Goal: Task Accomplishment & Management: Manage account settings

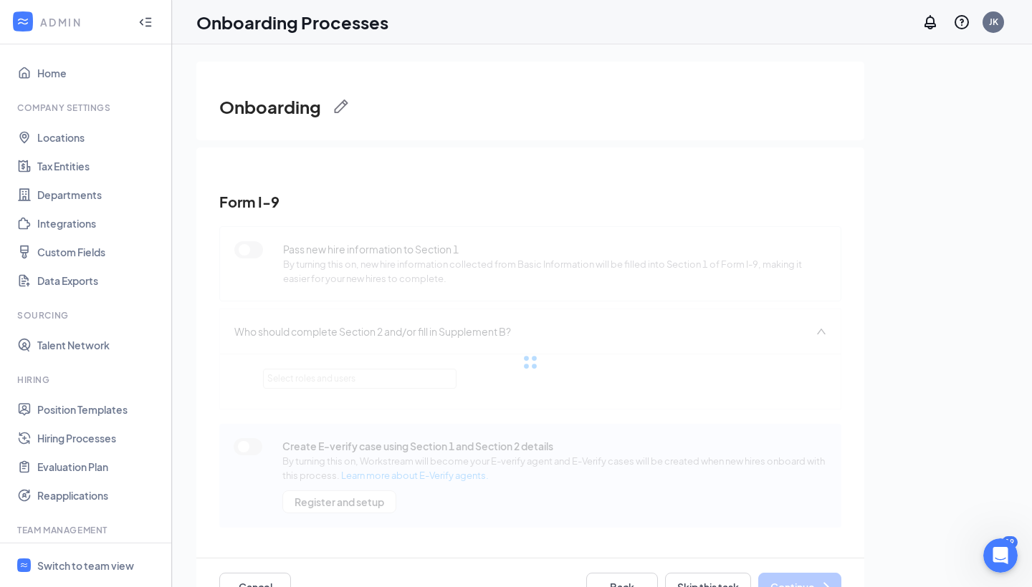
scroll to position [130, 0]
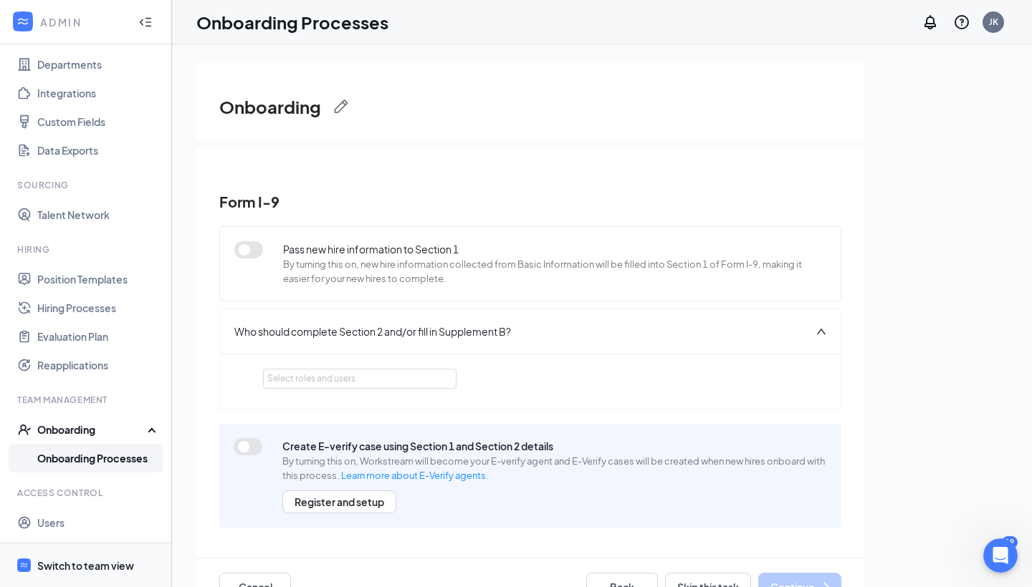
click at [81, 564] on div "Switch to team view" at bounding box center [85, 566] width 97 height 14
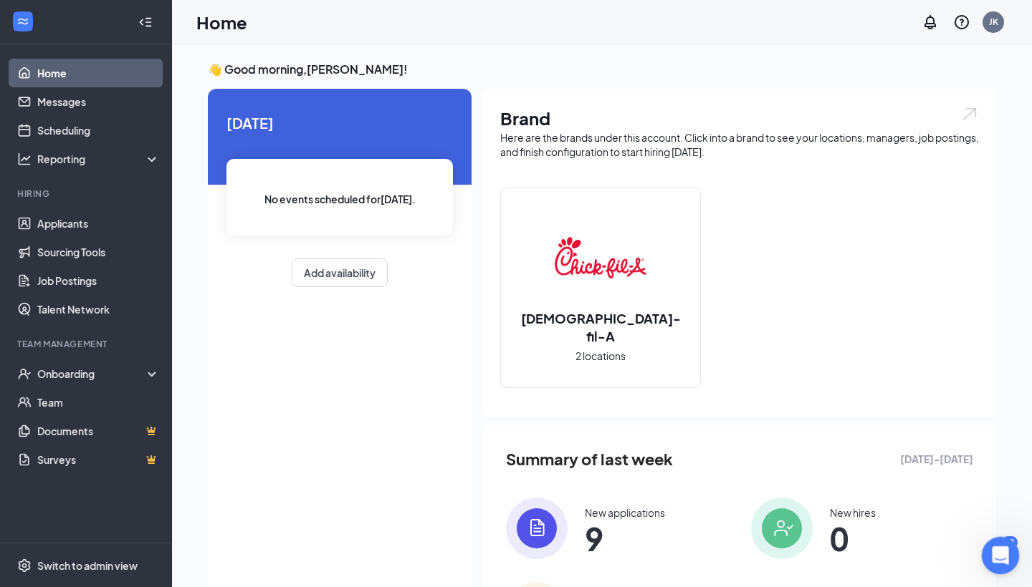
click at [1005, 551] on icon "Open Intercom Messenger" at bounding box center [998, 554] width 24 height 24
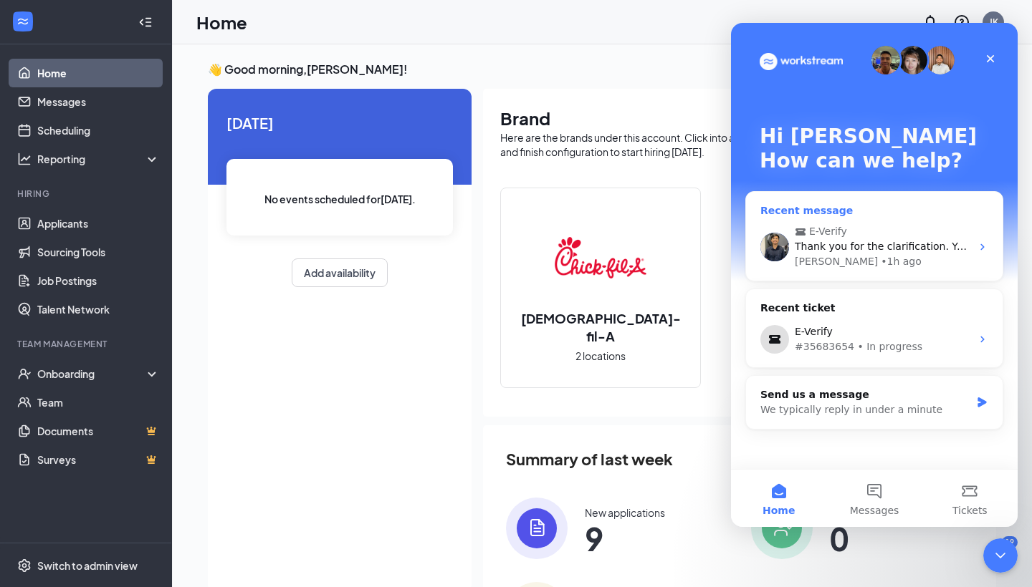
click at [923, 230] on span "E-Verify" at bounding box center [875, 231] width 162 height 15
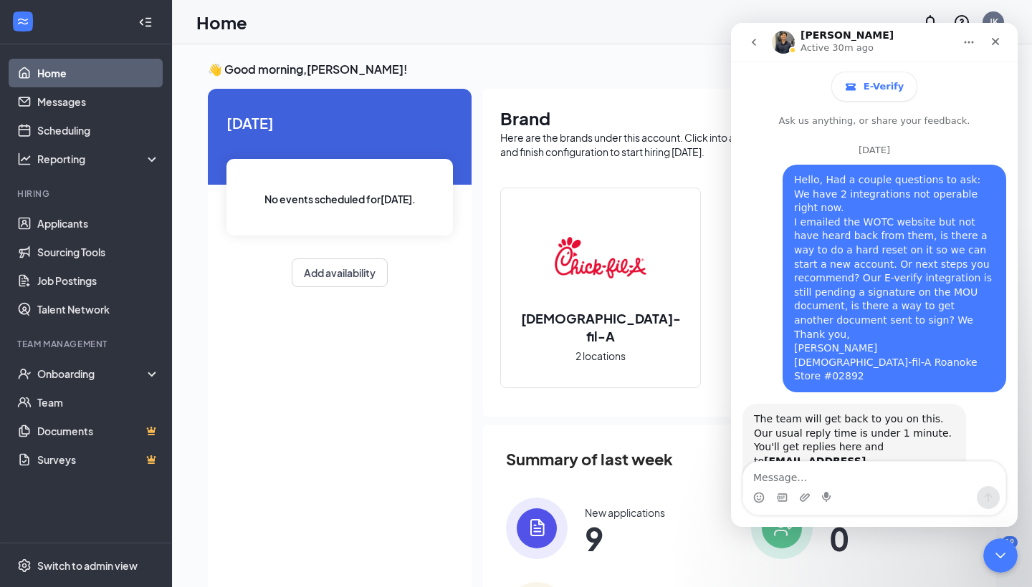
scroll to position [1342, 0]
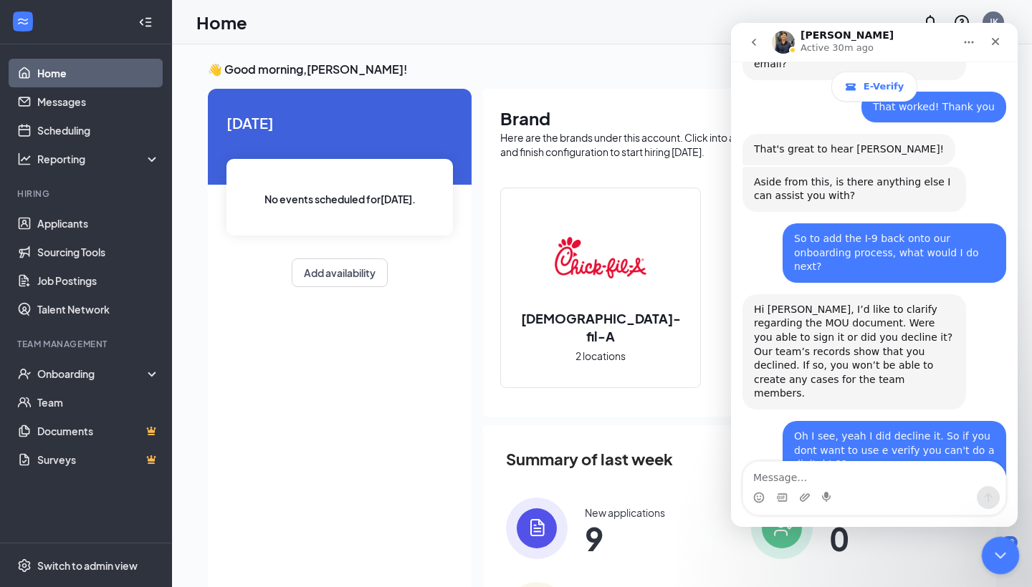
click at [1003, 549] on icon "Close Intercom Messenger" at bounding box center [997, 553] width 17 height 17
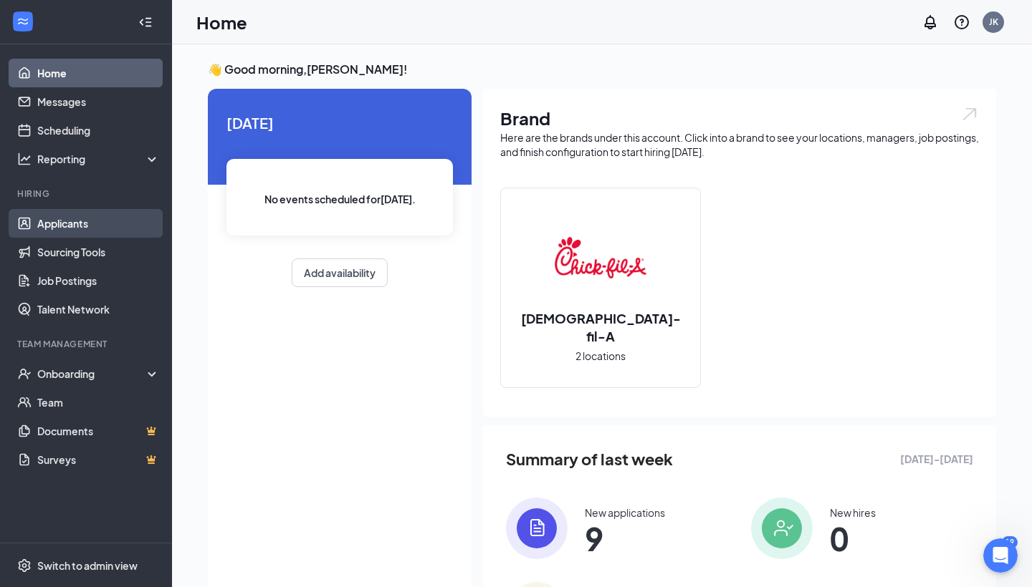
click at [66, 227] on link "Applicants" at bounding box center [98, 223] width 122 height 29
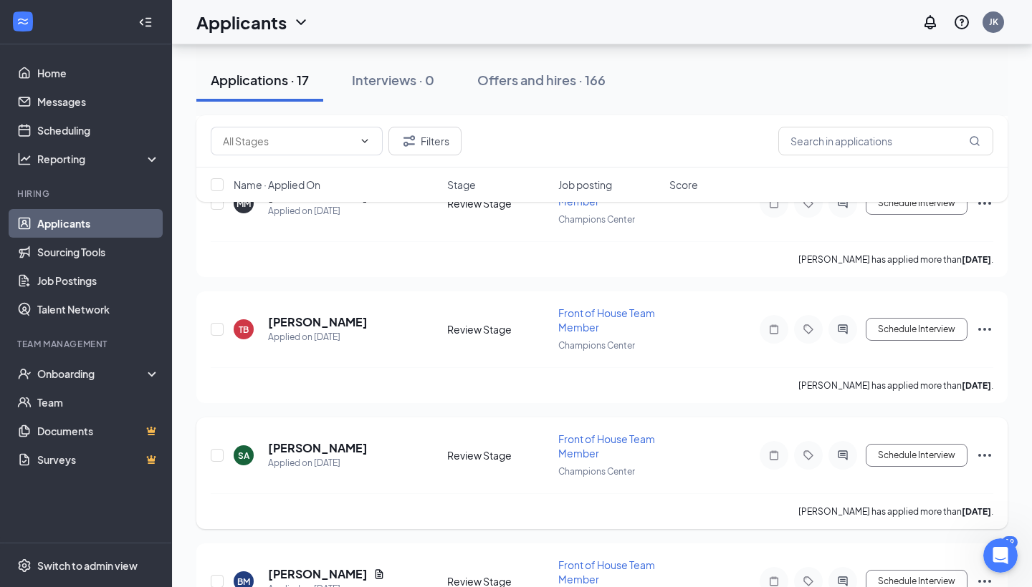
scroll to position [1936, 0]
click at [324, 441] on h5 "[PERSON_NAME]" at bounding box center [318, 449] width 100 height 16
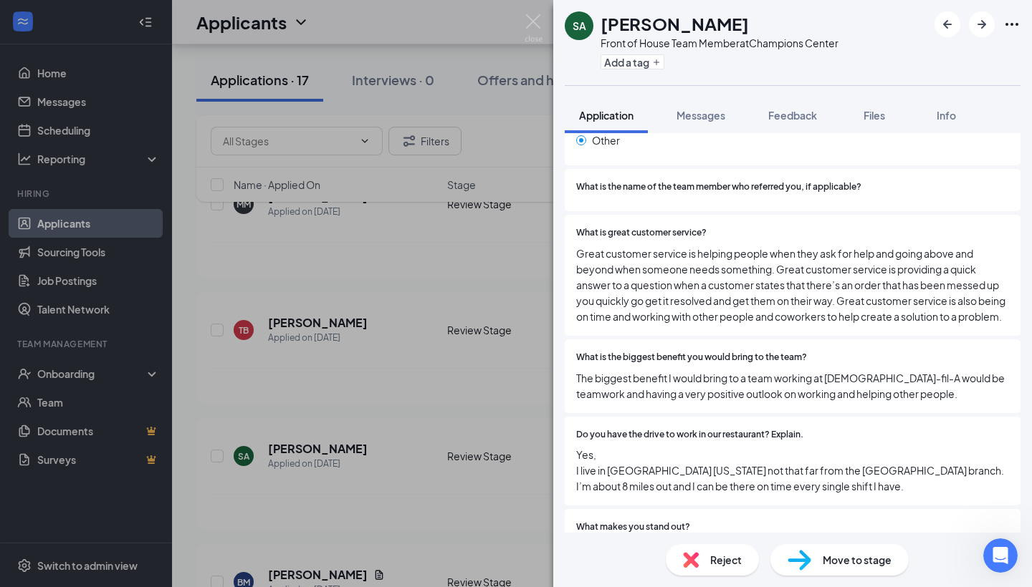
scroll to position [1170, 0]
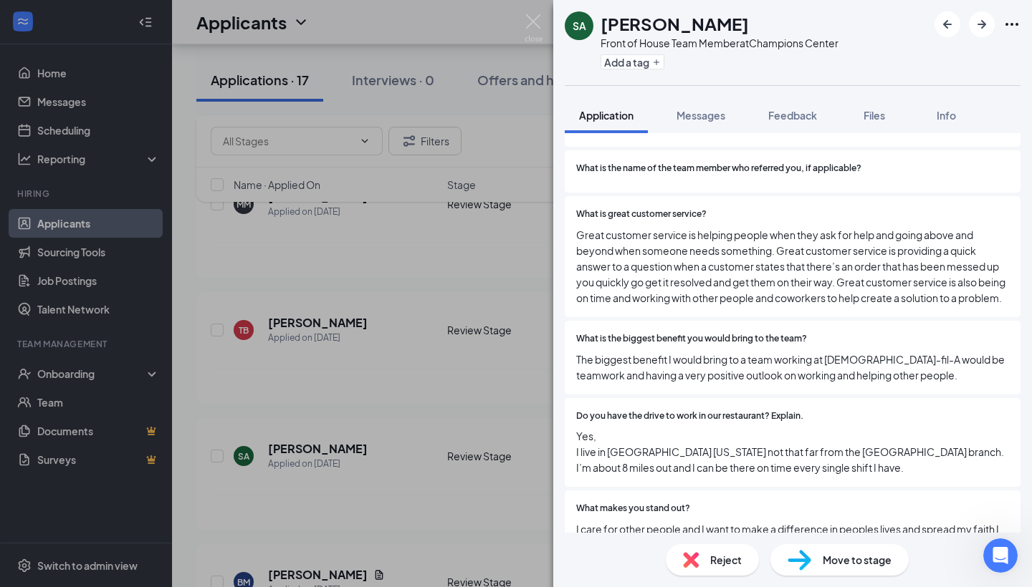
click at [724, 556] on span "Reject" at bounding box center [726, 560] width 32 height 16
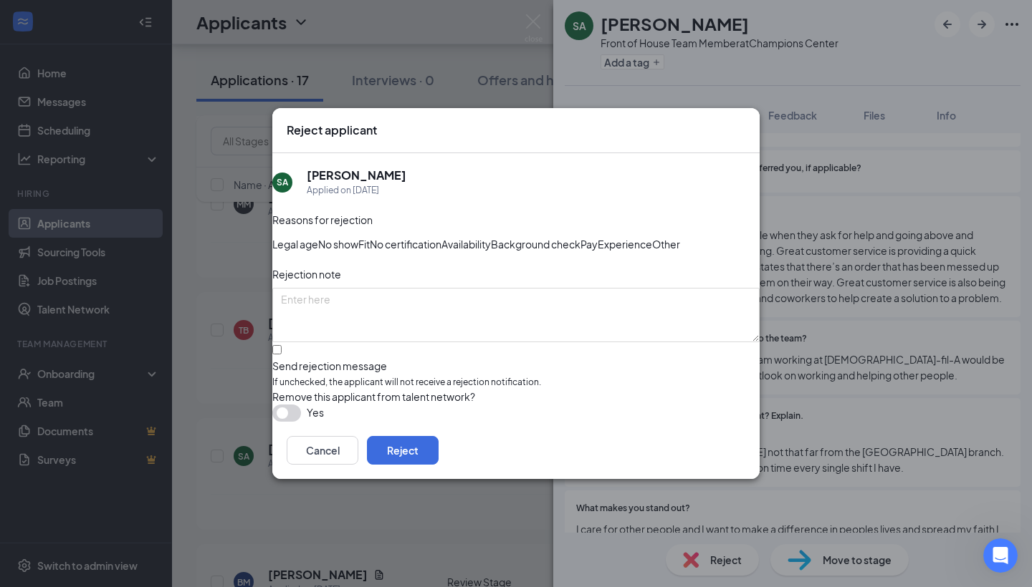
click at [282, 355] on input "Send rejection message If unchecked, the applicant will not receive a rejection…" at bounding box center [276, 349] width 9 height 9
checkbox input "true"
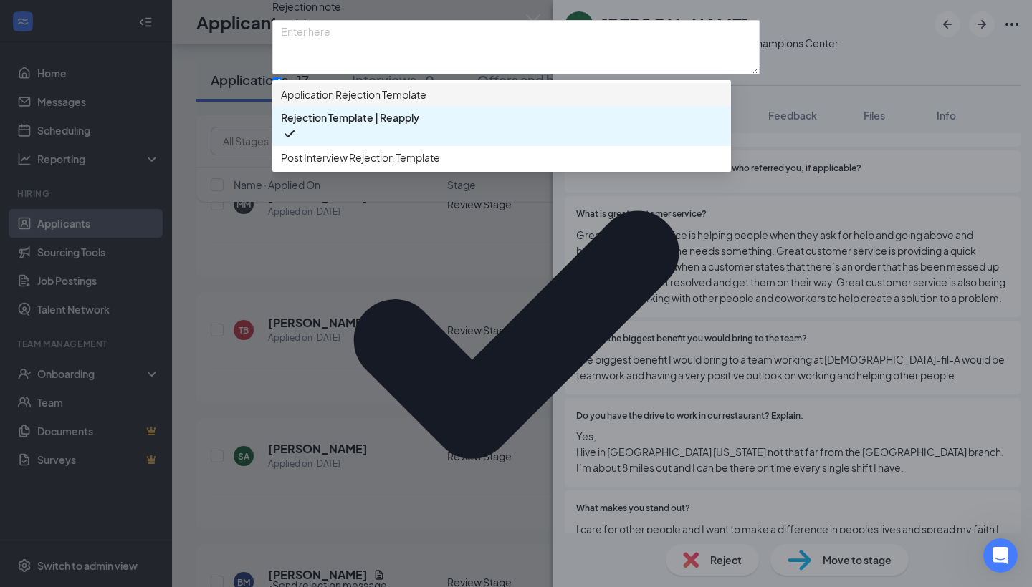
click at [426, 106] on div "Application Rejection Template" at bounding box center [501, 94] width 458 height 23
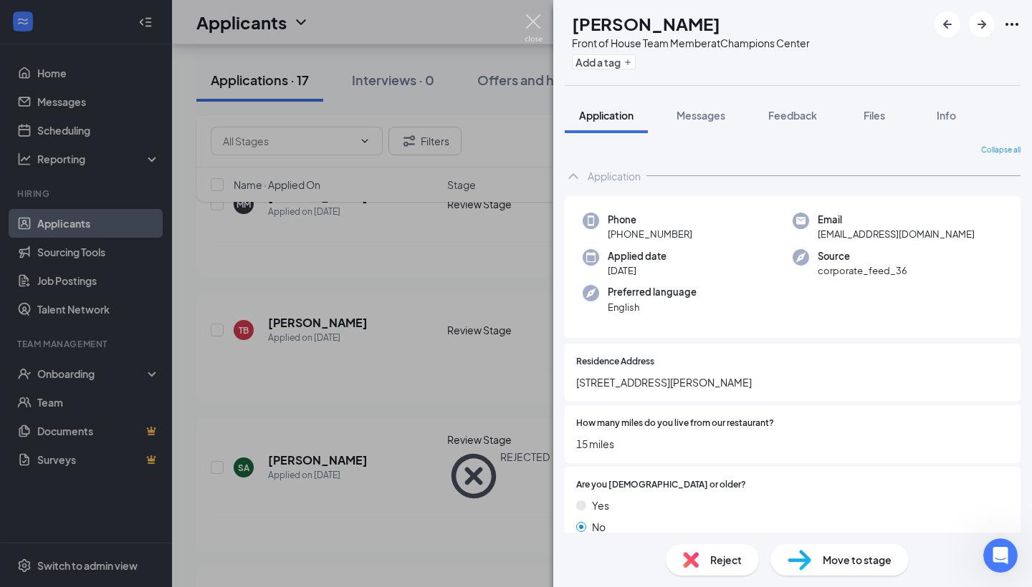
click at [537, 30] on img at bounding box center [533, 28] width 18 height 28
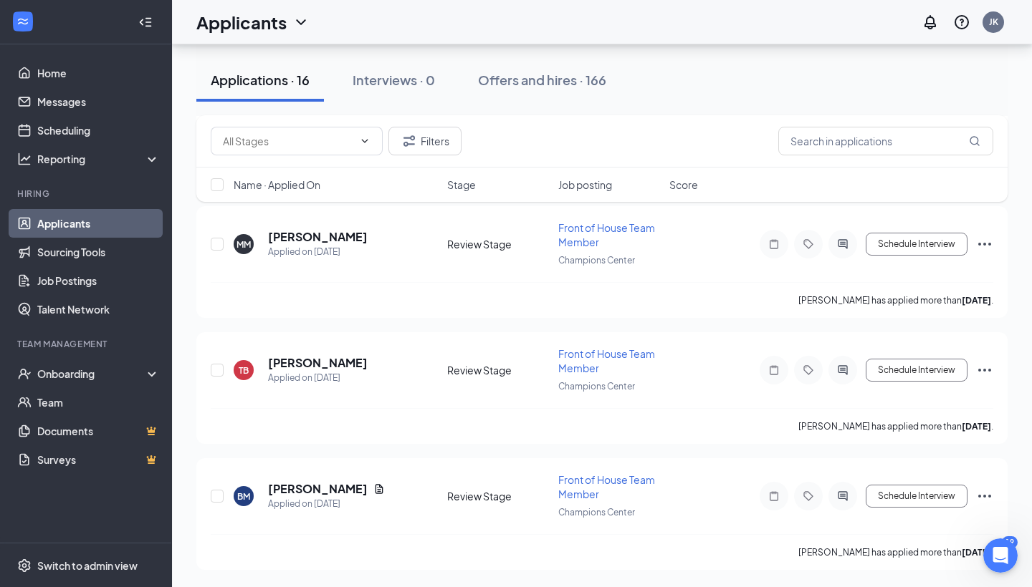
scroll to position [1810, 0]
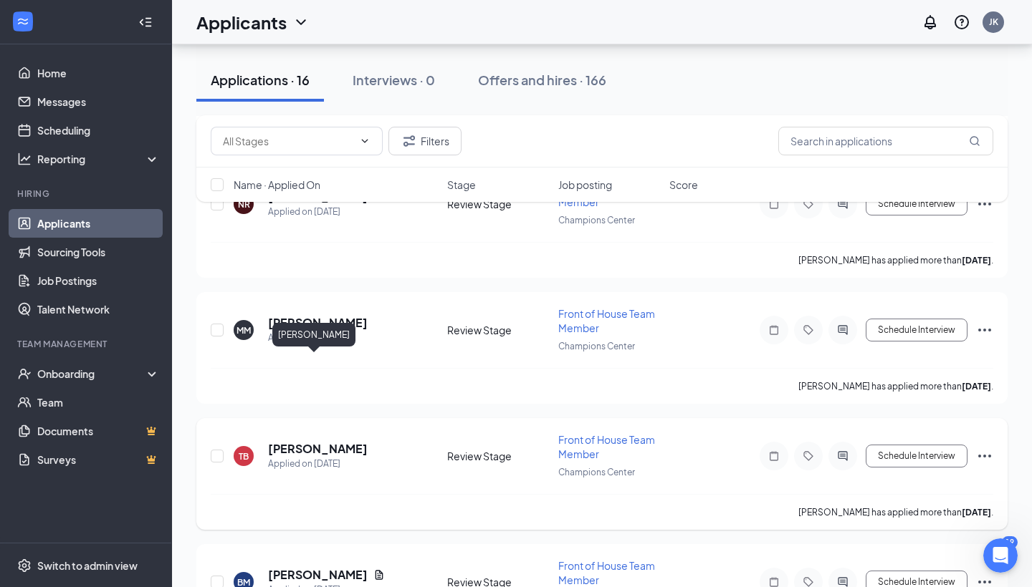
click at [307, 441] on h5 "[PERSON_NAME]" at bounding box center [318, 449] width 100 height 16
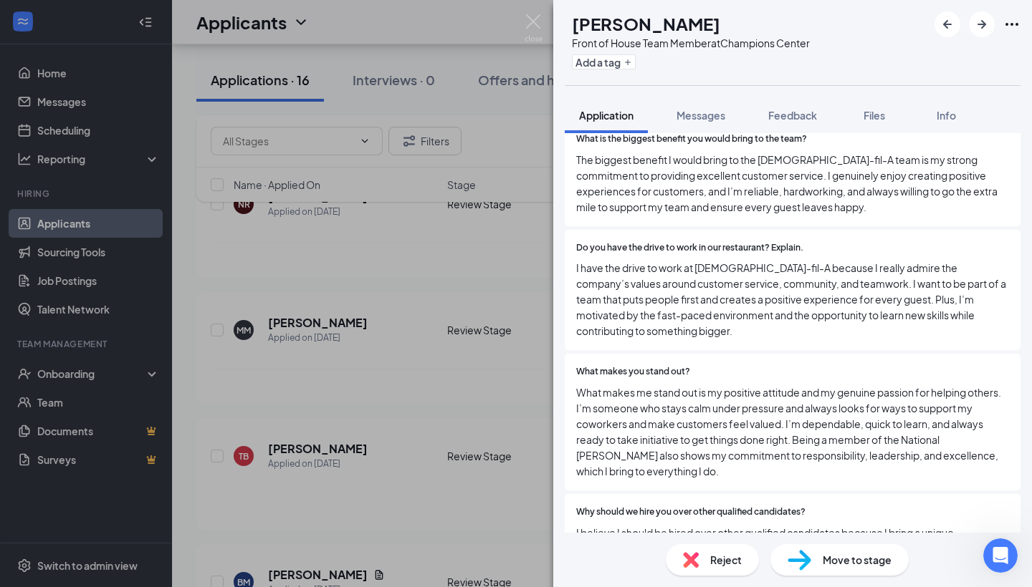
scroll to position [1432, 0]
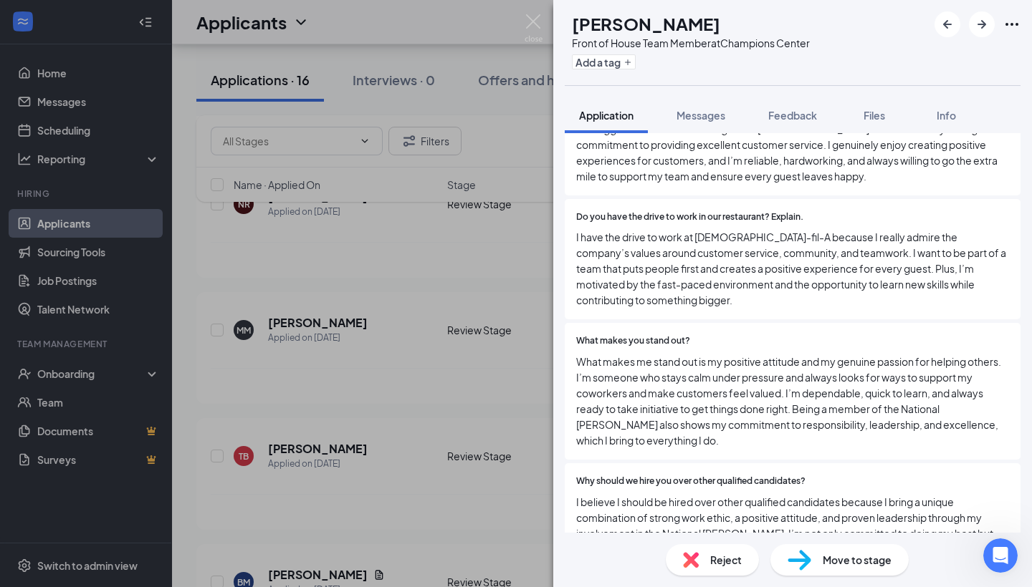
click at [726, 561] on span "Reject" at bounding box center [726, 560] width 32 height 16
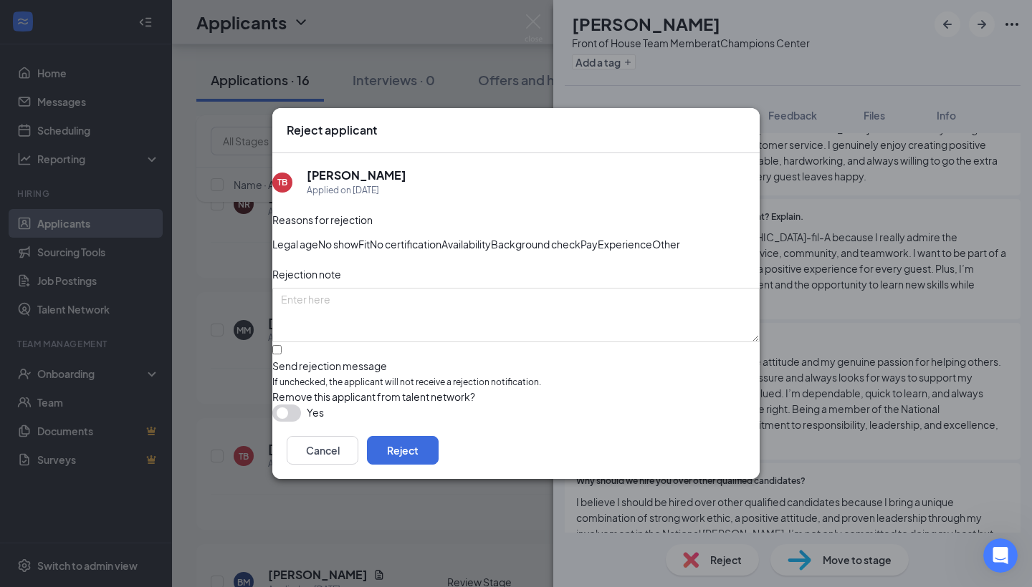
click at [297, 359] on div at bounding box center [515, 359] width 487 height 0
click at [282, 355] on input "Send rejection message If unchecked, the applicant will not receive a rejection…" at bounding box center [276, 349] width 9 height 9
checkbox input "true"
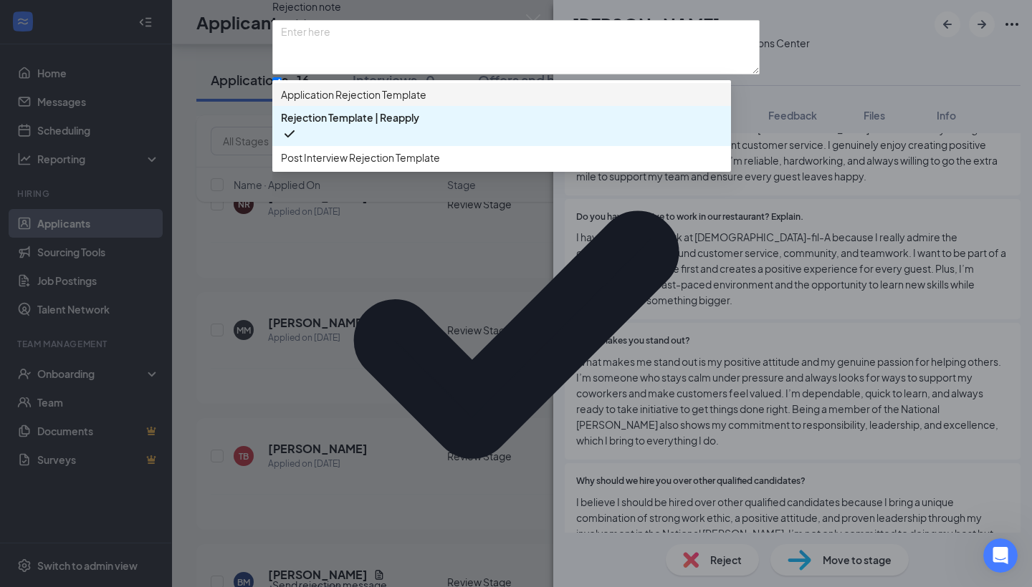
click at [501, 102] on span "Application Rejection Template" at bounding box center [501, 95] width 441 height 16
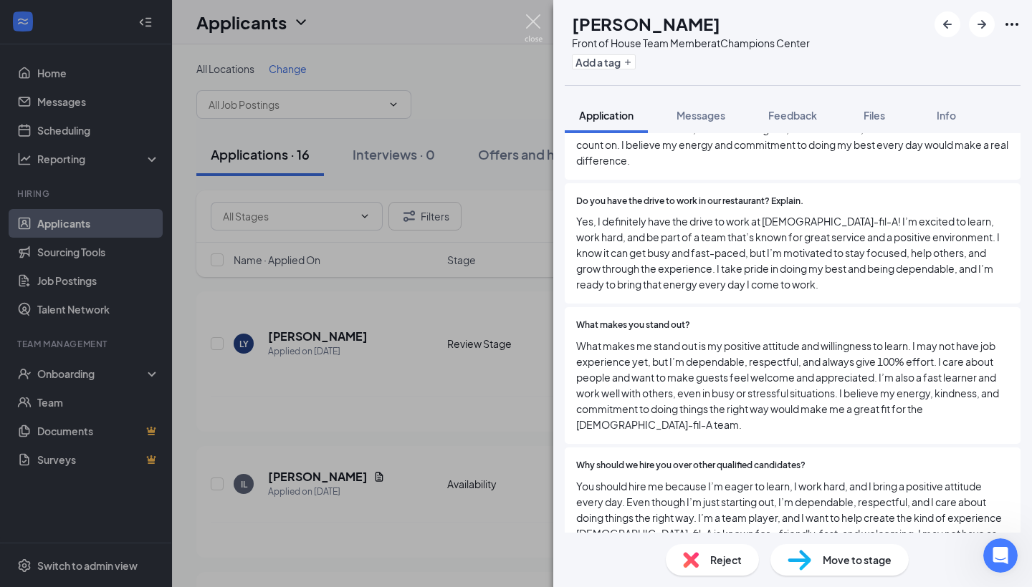
click at [525, 24] on img at bounding box center [533, 28] width 18 height 28
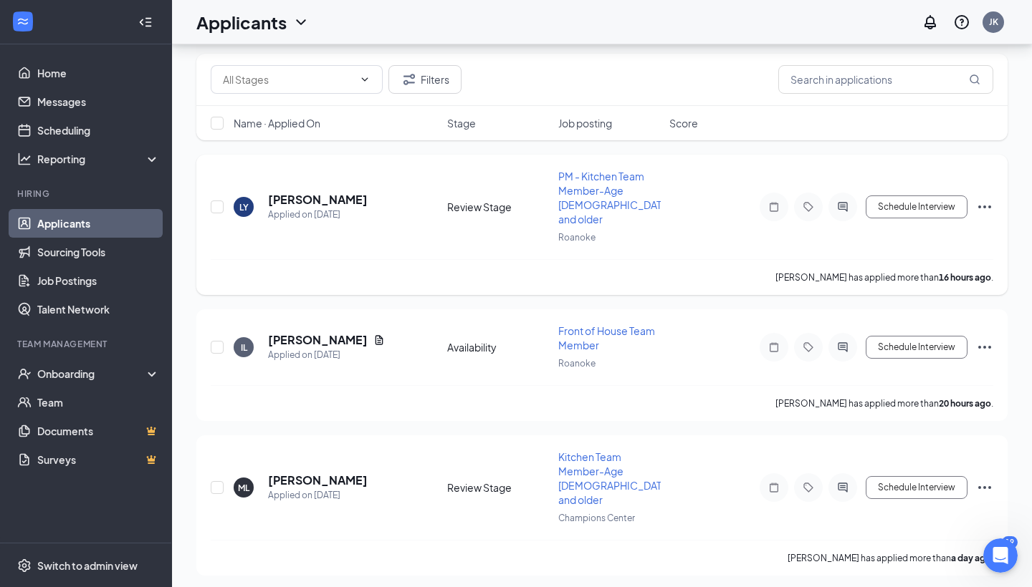
scroll to position [165, 0]
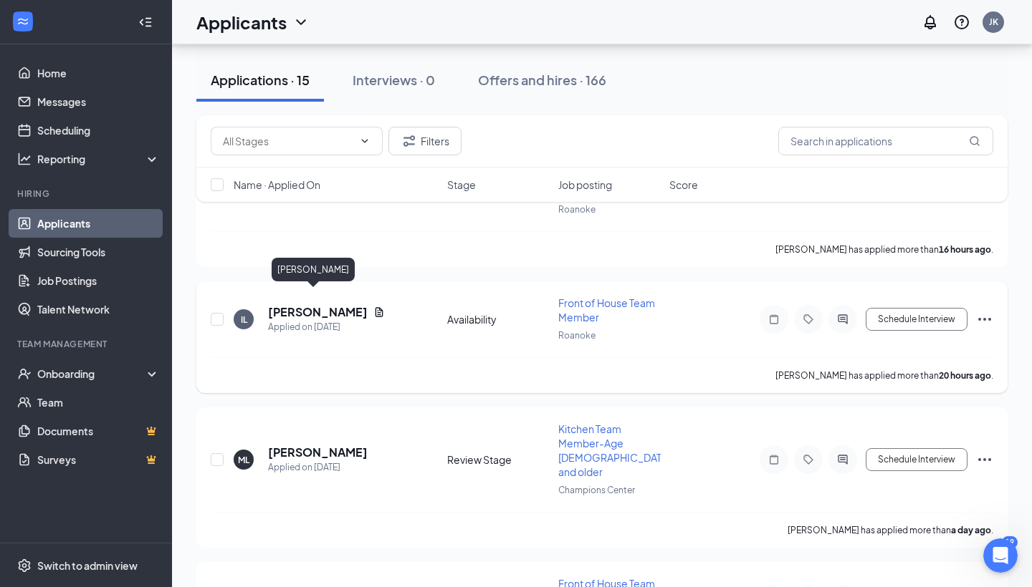
click at [317, 304] on h5 "[PERSON_NAME]" at bounding box center [318, 312] width 100 height 16
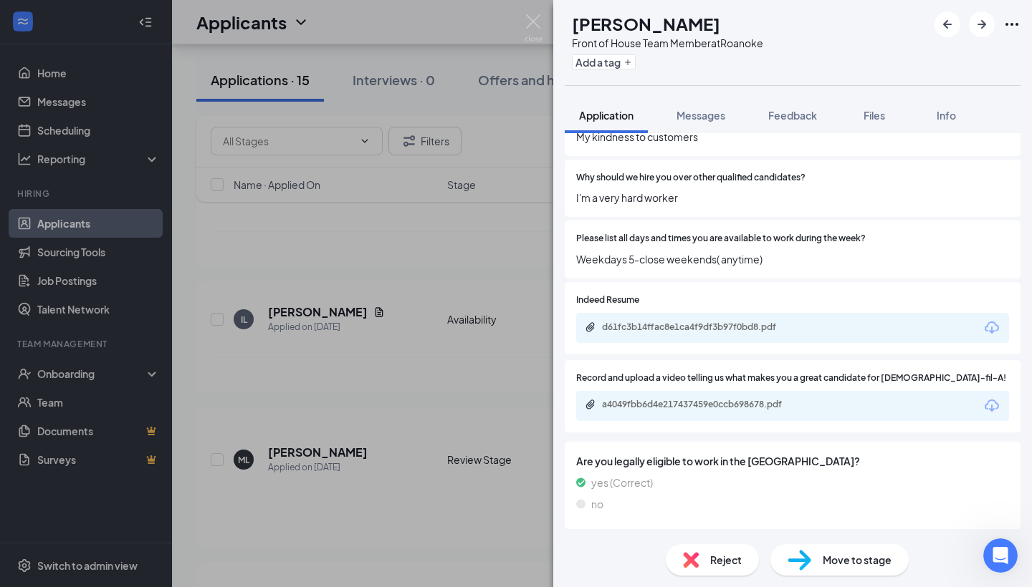
scroll to position [1233, 0]
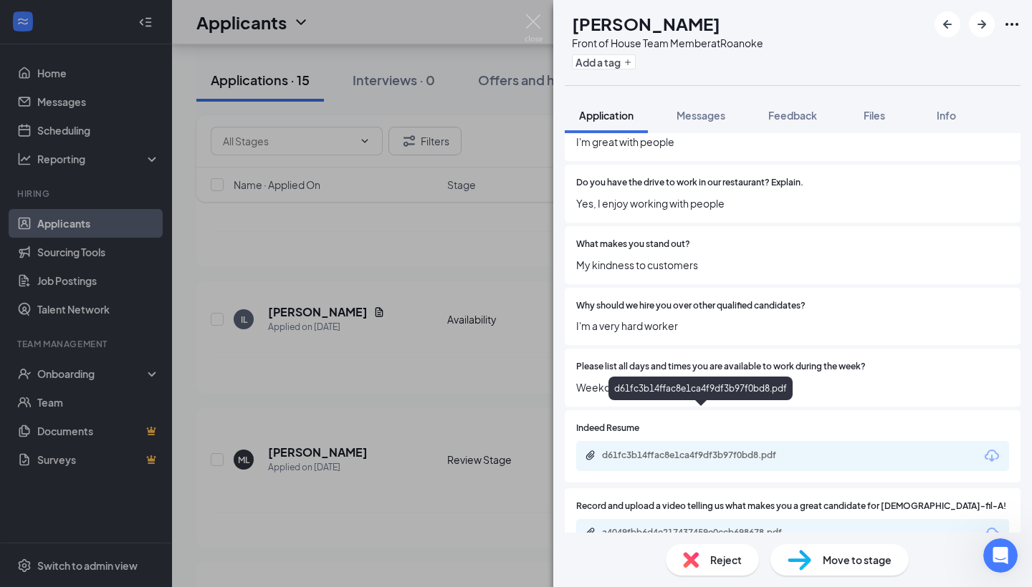
click at [691, 450] on div "d61fc3b14ffac8e1ca4f9df3b97f0bd8.pdf" at bounding box center [702, 455] width 201 height 11
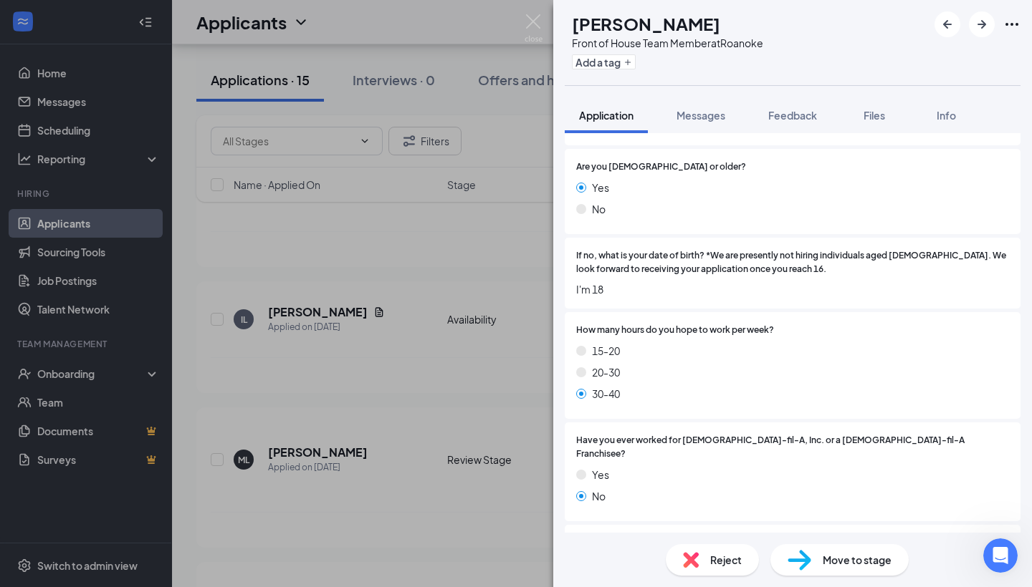
scroll to position [331, 0]
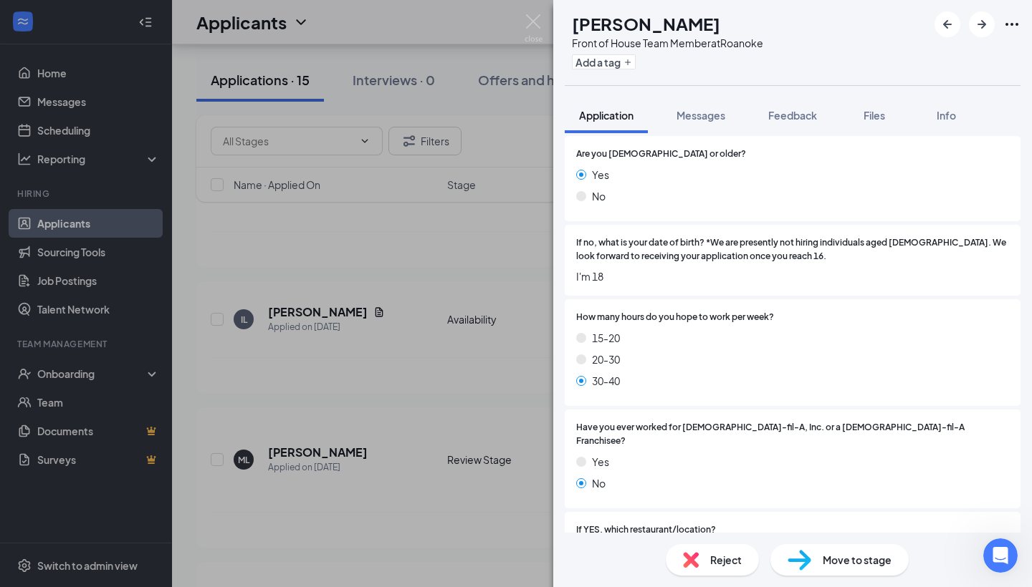
click at [702, 559] on div "Reject" at bounding box center [711, 560] width 93 height 32
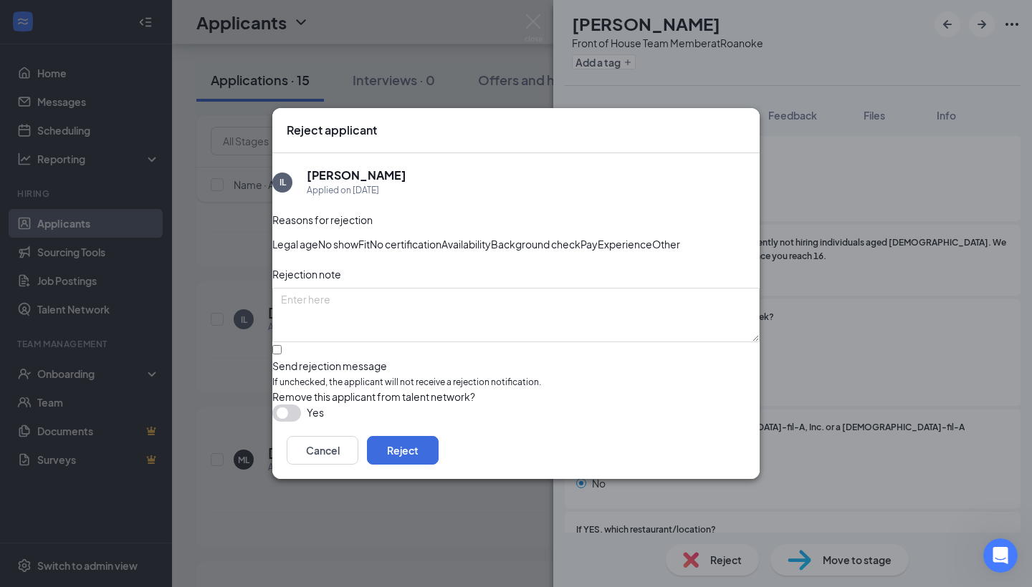
click at [304, 365] on label "Send rejection message If unchecked, the applicant will not receive a rejection…" at bounding box center [515, 368] width 487 height 44
click at [282, 355] on input "Send rejection message If unchecked, the applicant will not receive a rejection…" at bounding box center [276, 349] width 9 height 9
checkbox input "true"
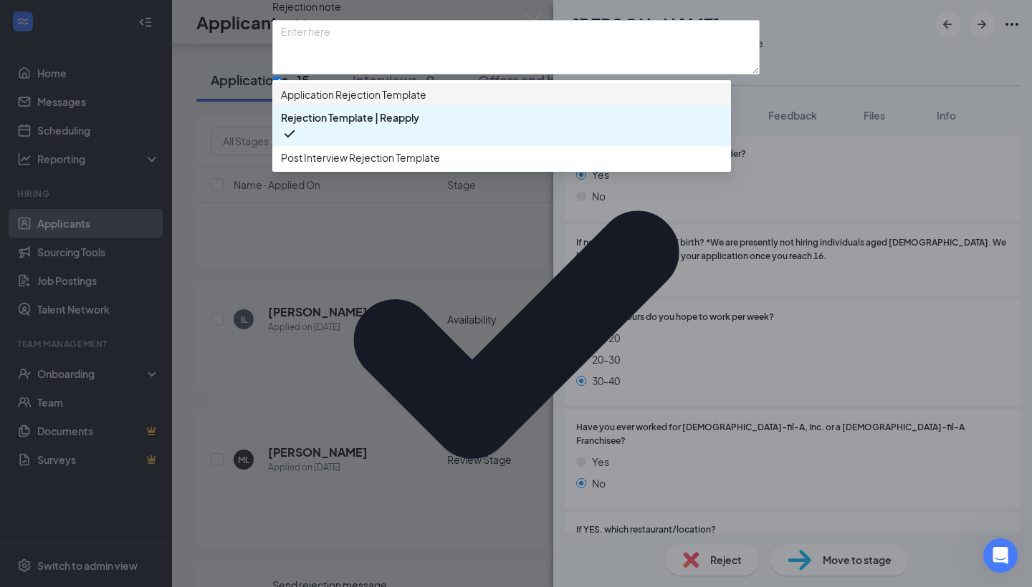
click at [352, 106] on div "Application Rejection Template" at bounding box center [501, 94] width 458 height 23
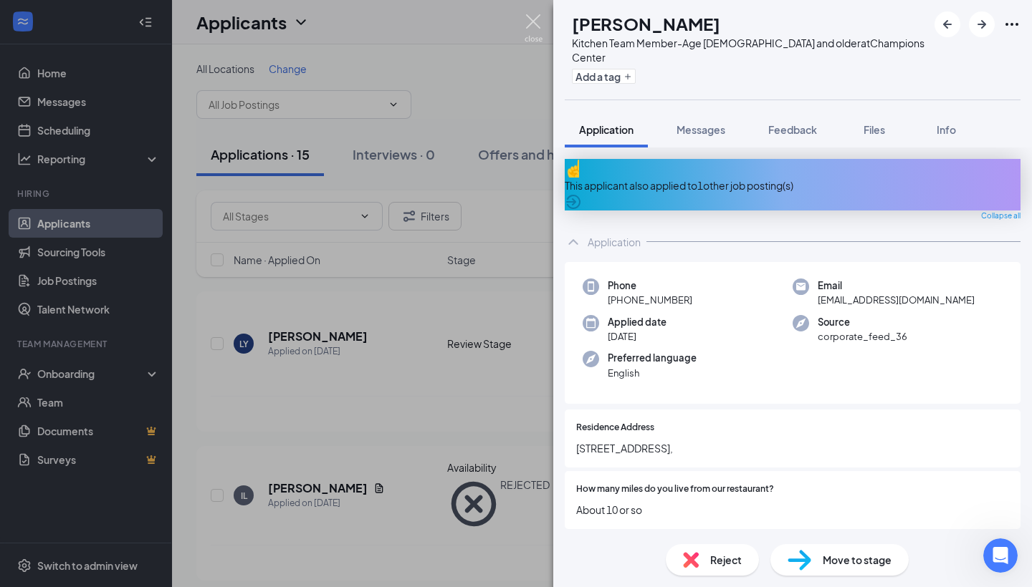
click at [542, 25] on img at bounding box center [533, 28] width 18 height 28
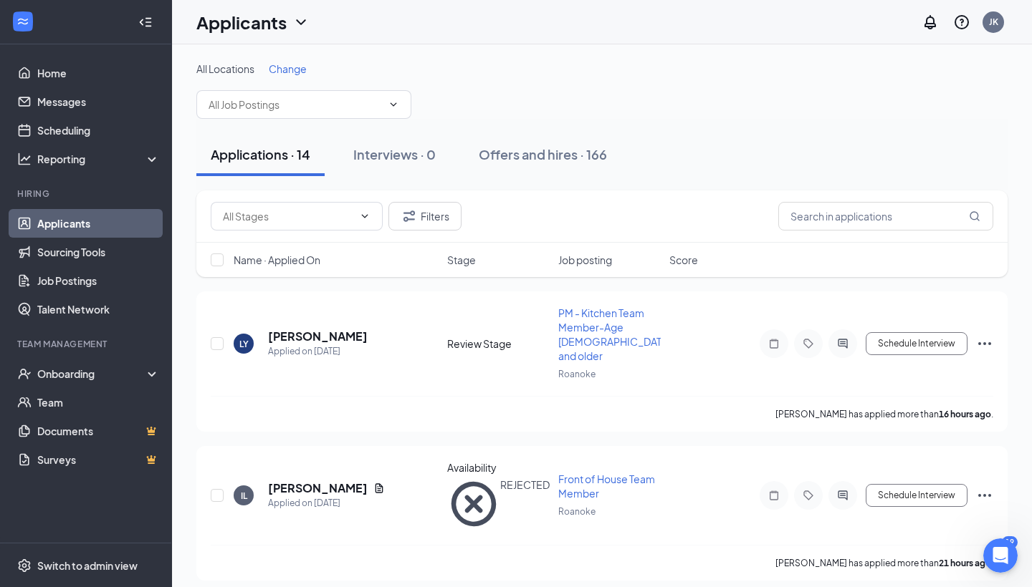
click at [537, 21] on div "Applicants JK" at bounding box center [602, 22] width 860 height 44
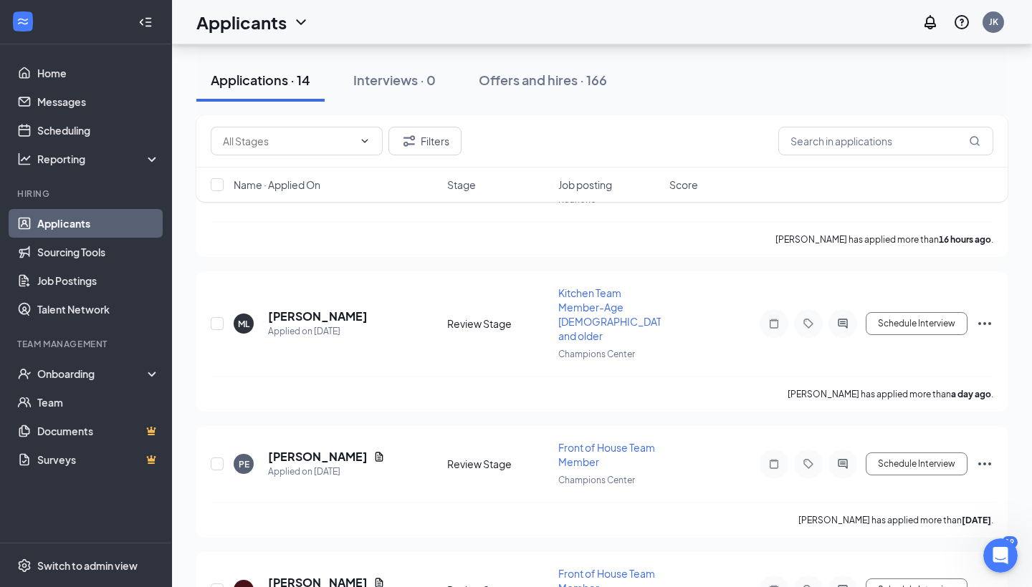
scroll to position [174, 0]
click at [307, 450] on h5 "[PERSON_NAME]" at bounding box center [318, 458] width 100 height 16
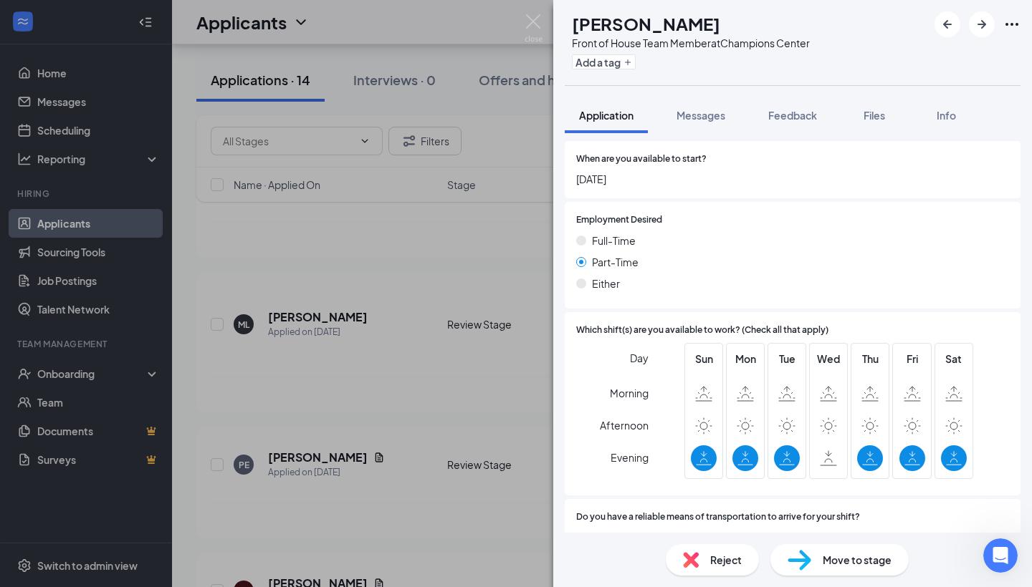
scroll to position [2224, 0]
click at [734, 552] on div "Reject" at bounding box center [711, 560] width 93 height 32
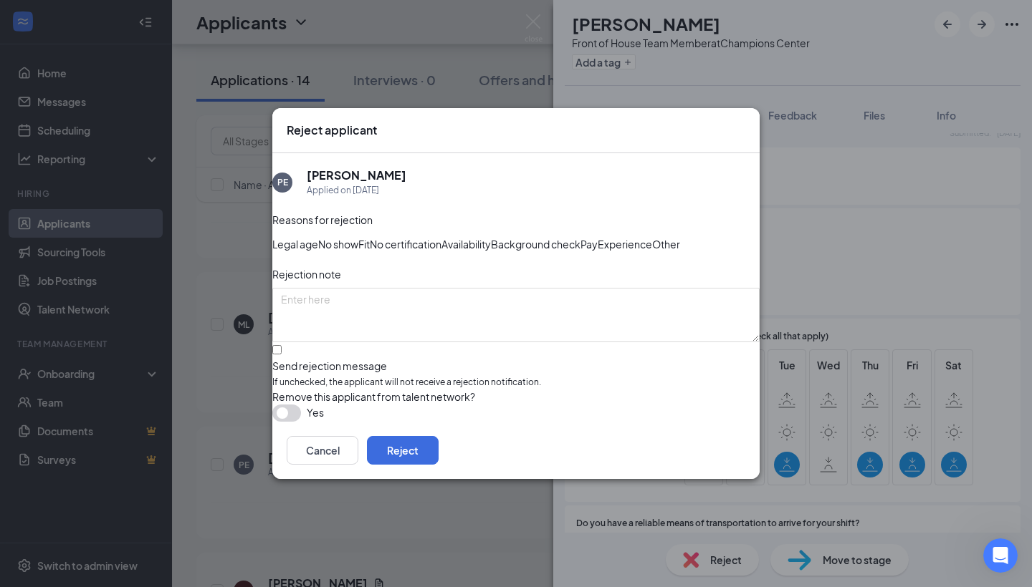
click at [297, 359] on div at bounding box center [515, 359] width 487 height 0
click at [282, 355] on input "Send rejection message If unchecked, the applicant will not receive a rejection…" at bounding box center [276, 349] width 9 height 9
checkbox input "true"
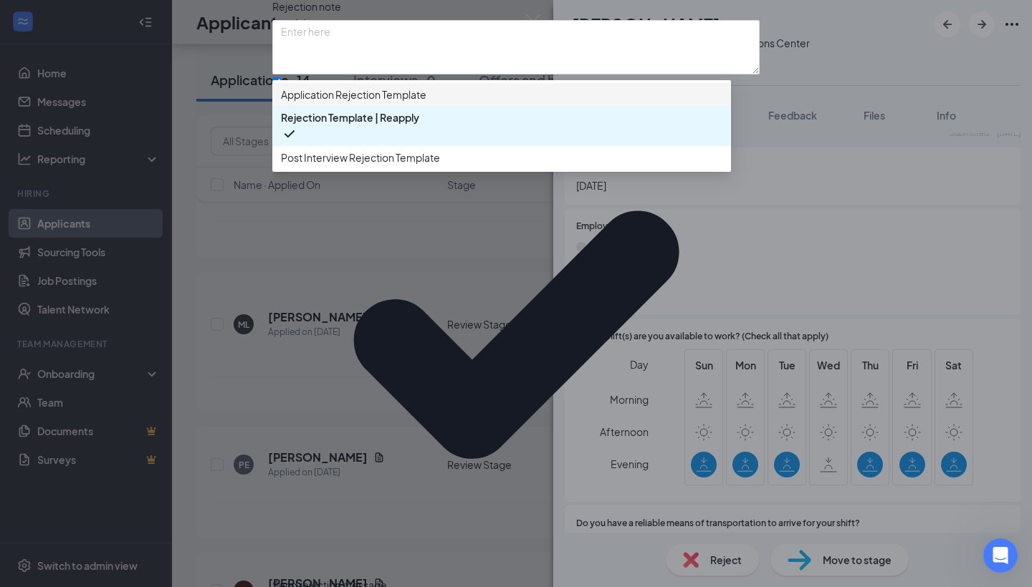
click at [368, 102] on span "Application Rejection Template" at bounding box center [353, 95] width 145 height 16
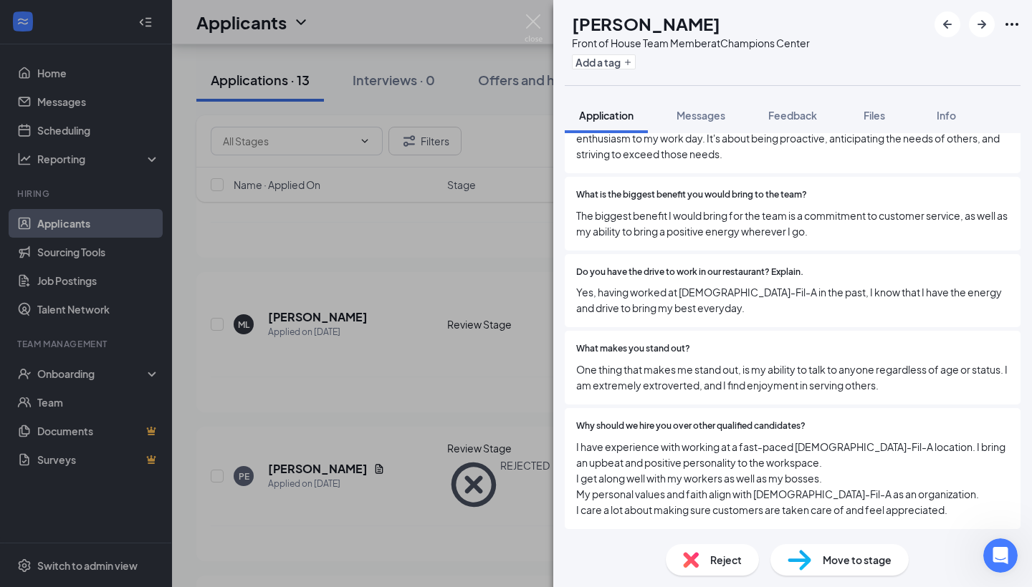
scroll to position [1215, 0]
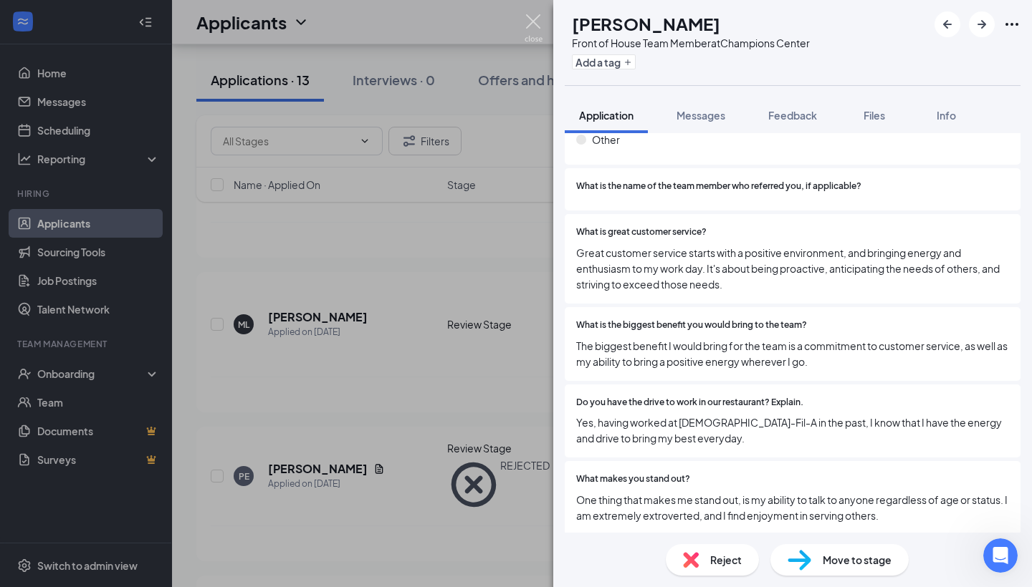
click at [535, 30] on img at bounding box center [533, 28] width 18 height 28
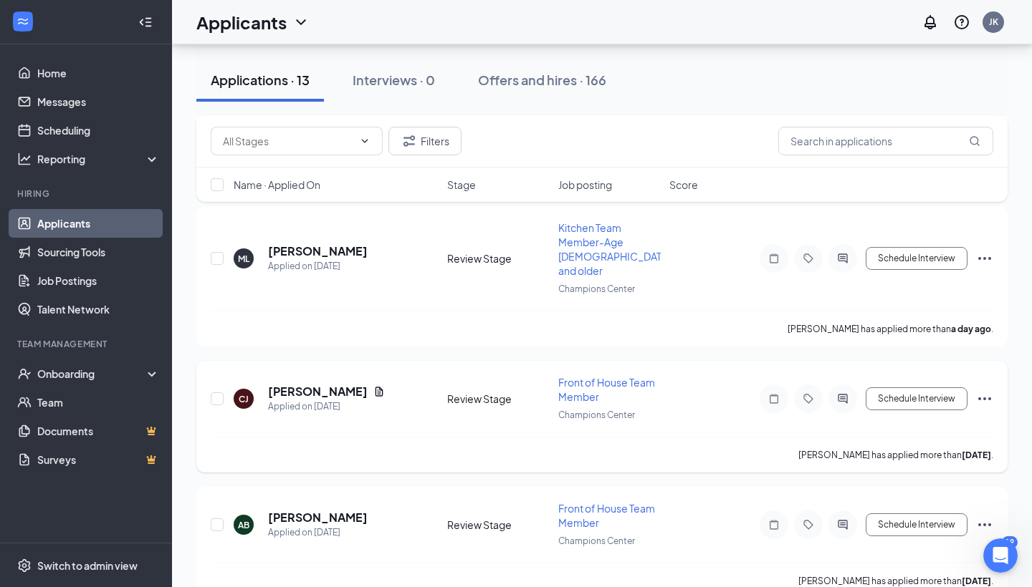
scroll to position [254, 0]
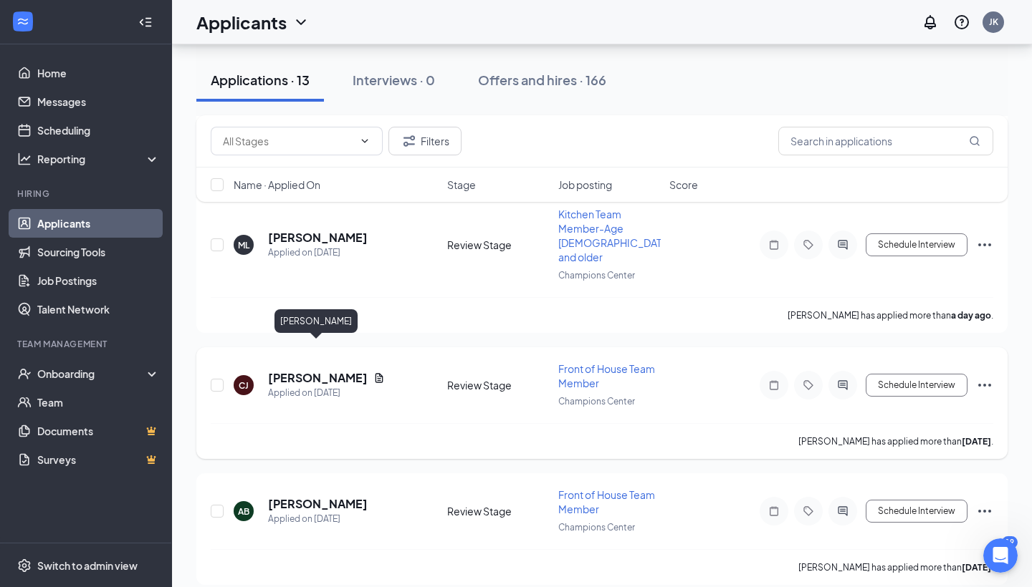
click at [289, 370] on h5 "[PERSON_NAME]" at bounding box center [318, 378] width 100 height 16
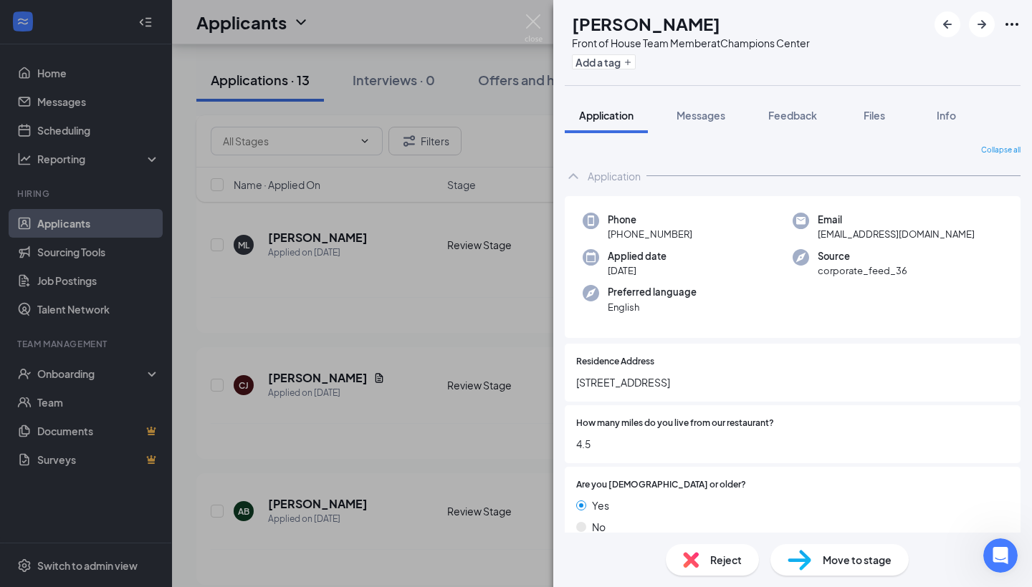
click at [812, 572] on div "Move to stage" at bounding box center [839, 560] width 138 height 32
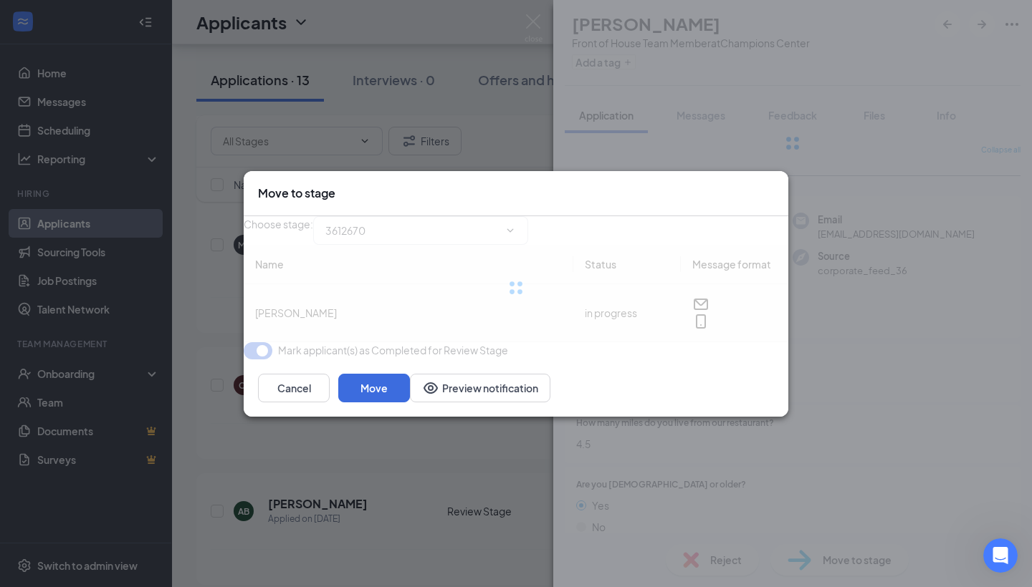
type input "Phone Interview (next stage)"
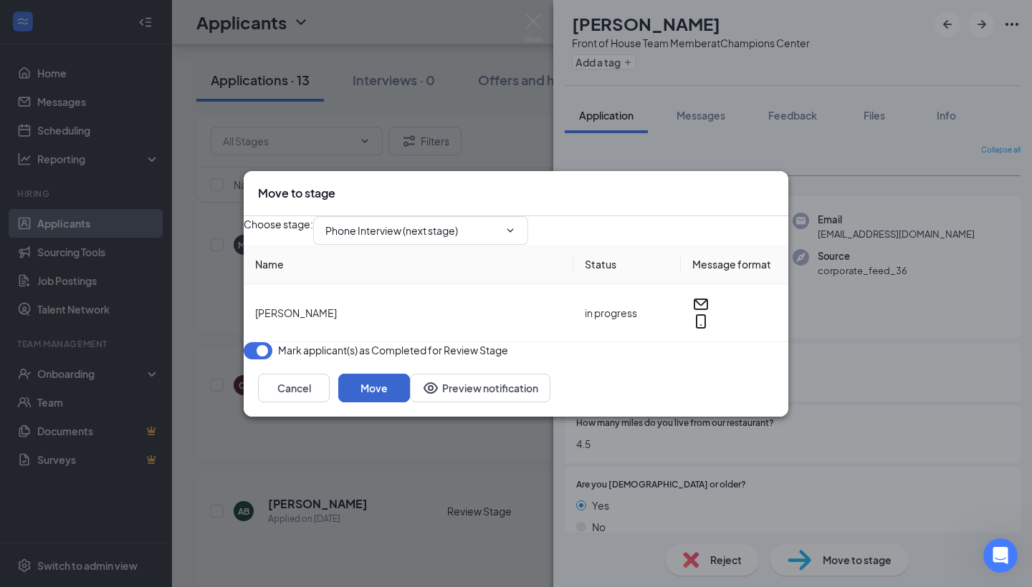
click at [410, 403] on button "Move" at bounding box center [374, 388] width 72 height 29
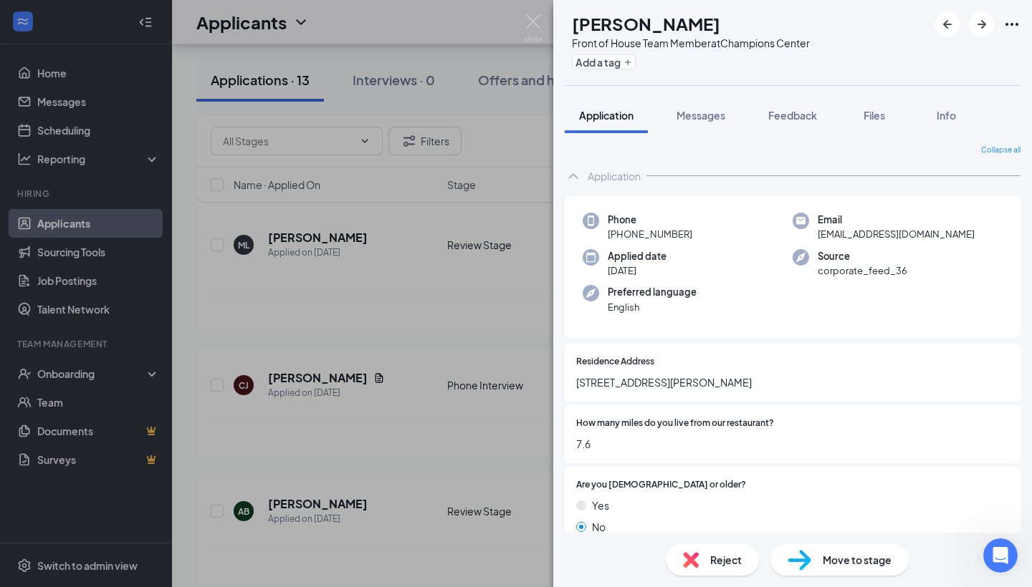
click at [450, 399] on div "AB [PERSON_NAME] Front of House Team Member at [GEOGRAPHIC_DATA] Add a tag Appl…" at bounding box center [516, 293] width 1032 height 587
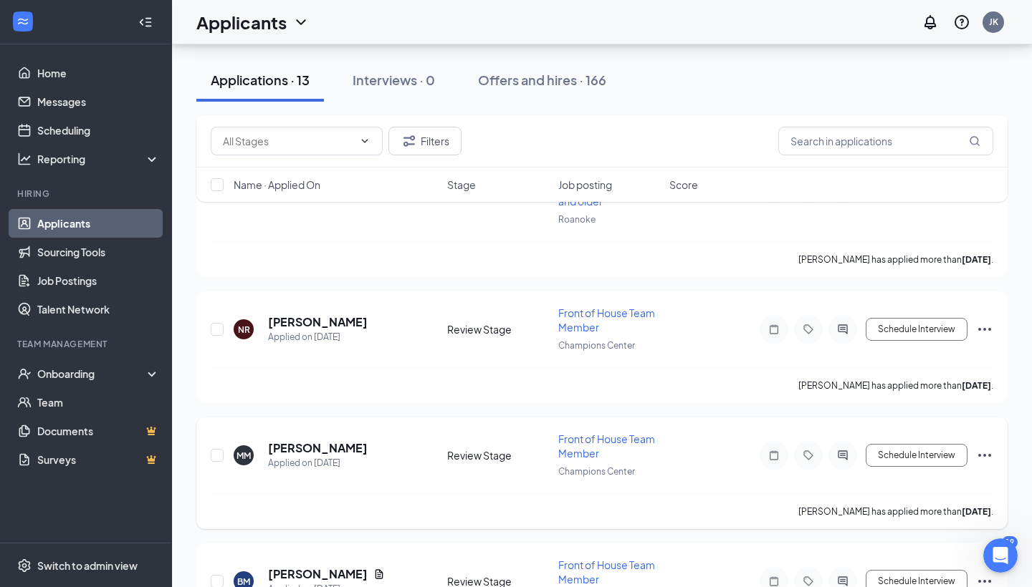
scroll to position [1432, 0]
click at [300, 441] on h5 "[PERSON_NAME]" at bounding box center [318, 449] width 100 height 16
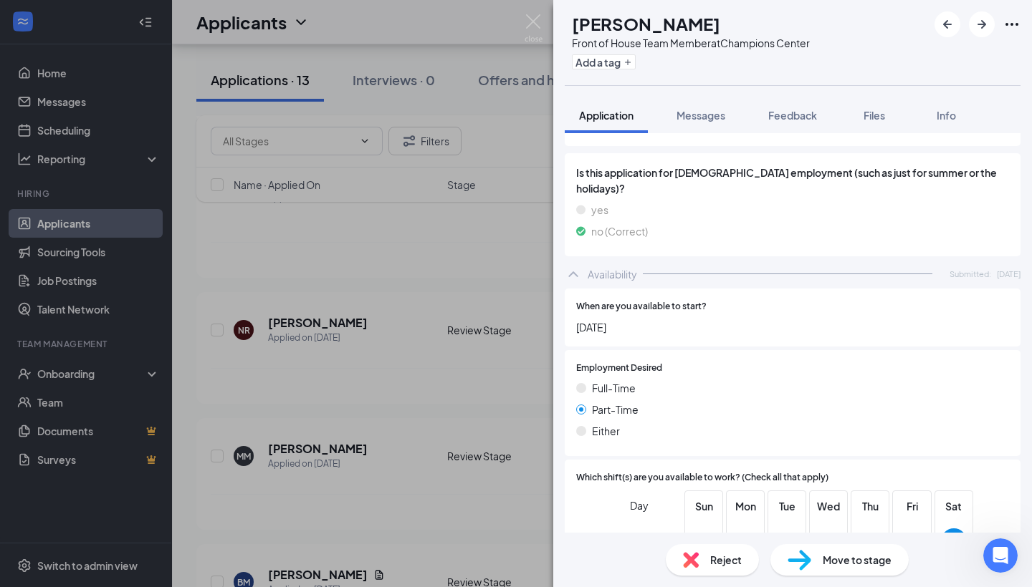
scroll to position [1963, 0]
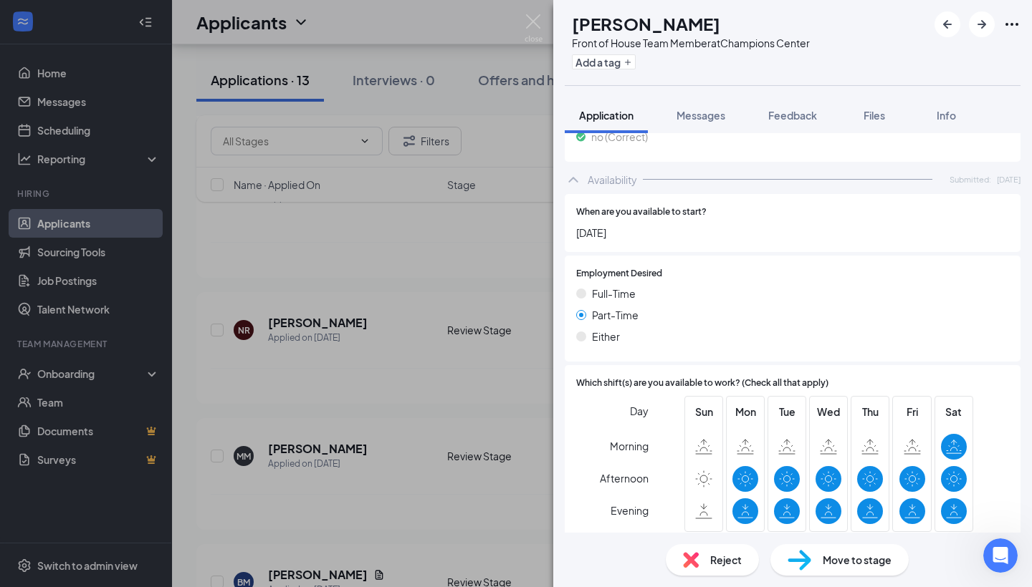
click at [704, 563] on div "Reject" at bounding box center [711, 560] width 93 height 32
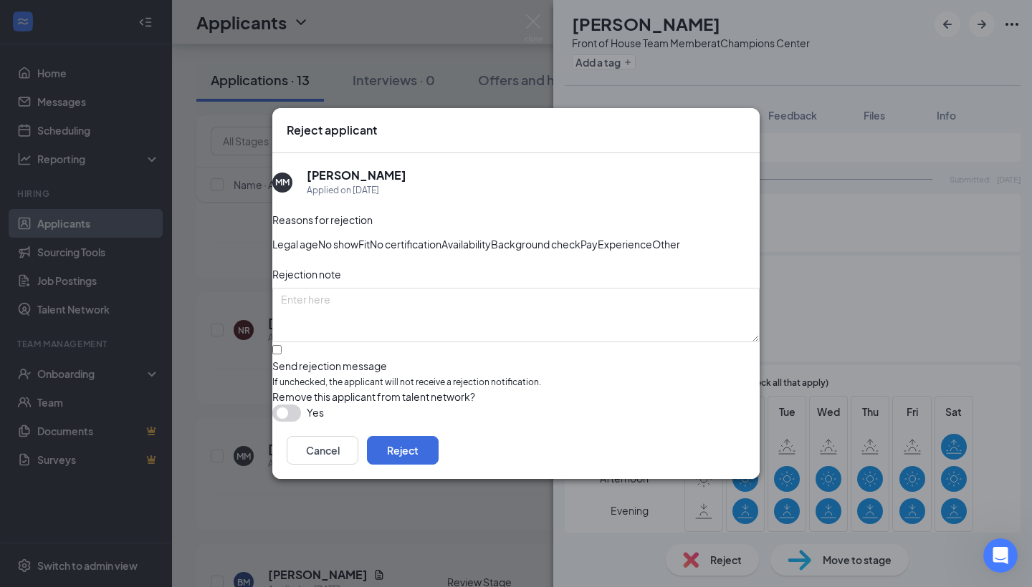
click at [296, 359] on div at bounding box center [515, 359] width 487 height 0
click at [282, 355] on input "Send rejection message If unchecked, the applicant will not receive a rejection…" at bounding box center [276, 349] width 9 height 9
checkbox input "true"
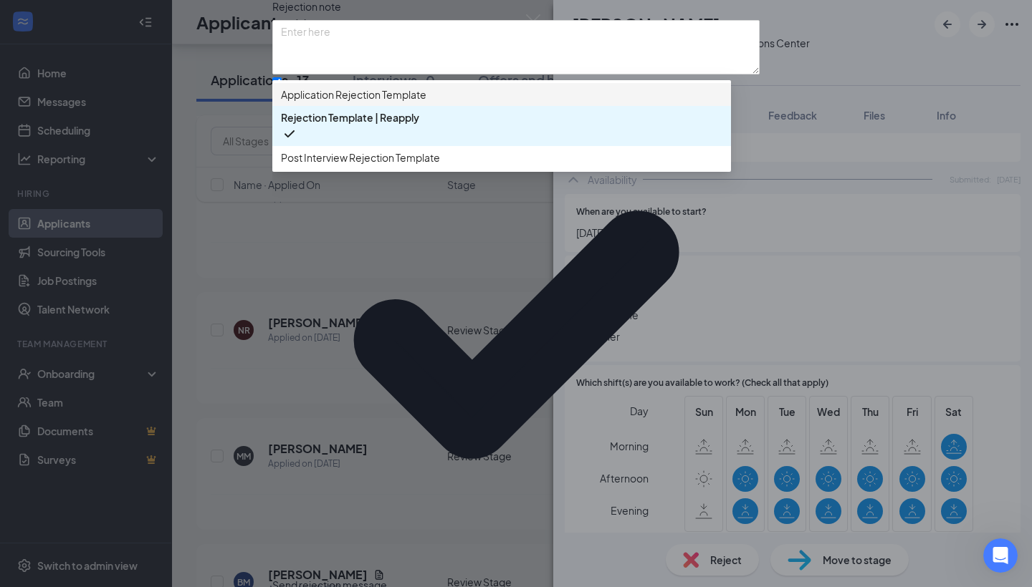
click at [347, 102] on span "Application Rejection Template" at bounding box center [353, 95] width 145 height 16
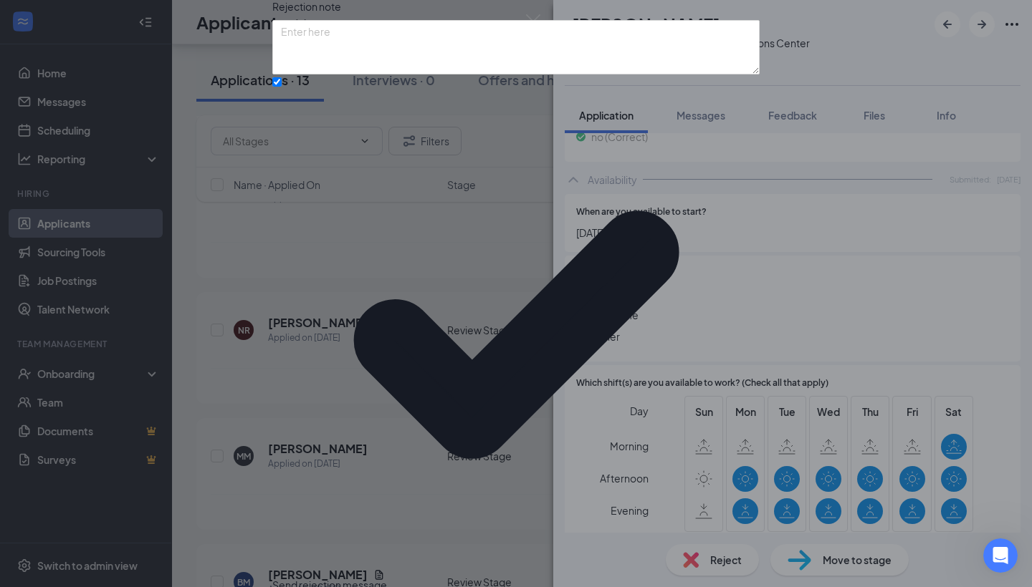
click at [549, 453] on div "Reasons for rejection Legal age No show Fit No certification Availability Backg…" at bounding box center [515, 324] width 487 height 761
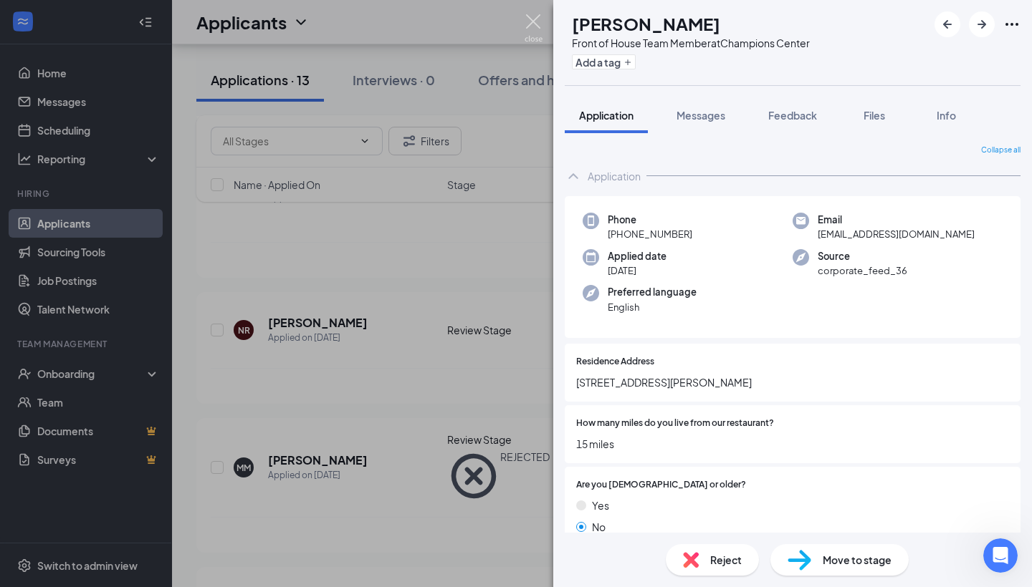
click at [537, 29] on img at bounding box center [533, 28] width 18 height 28
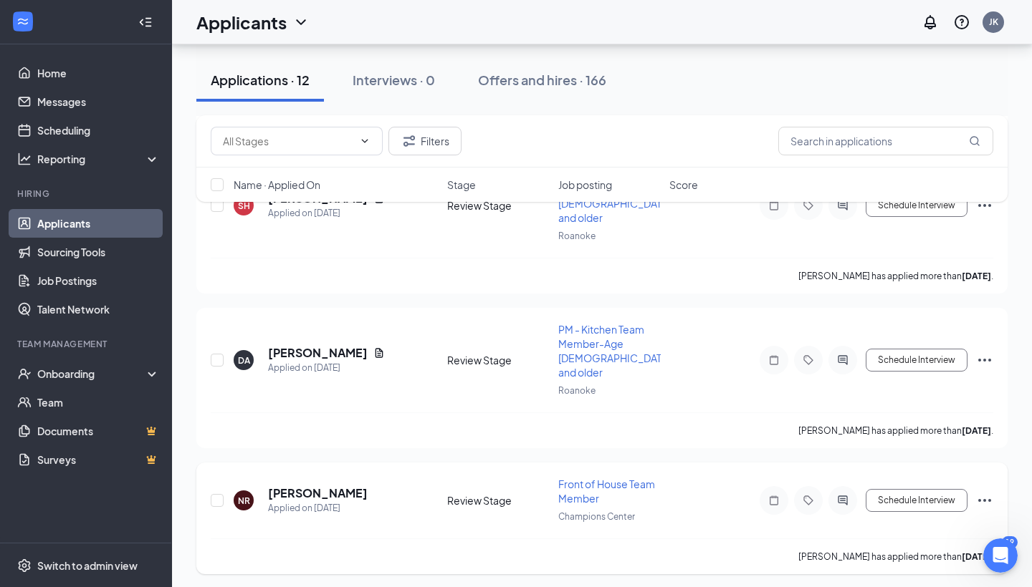
scroll to position [1241, 0]
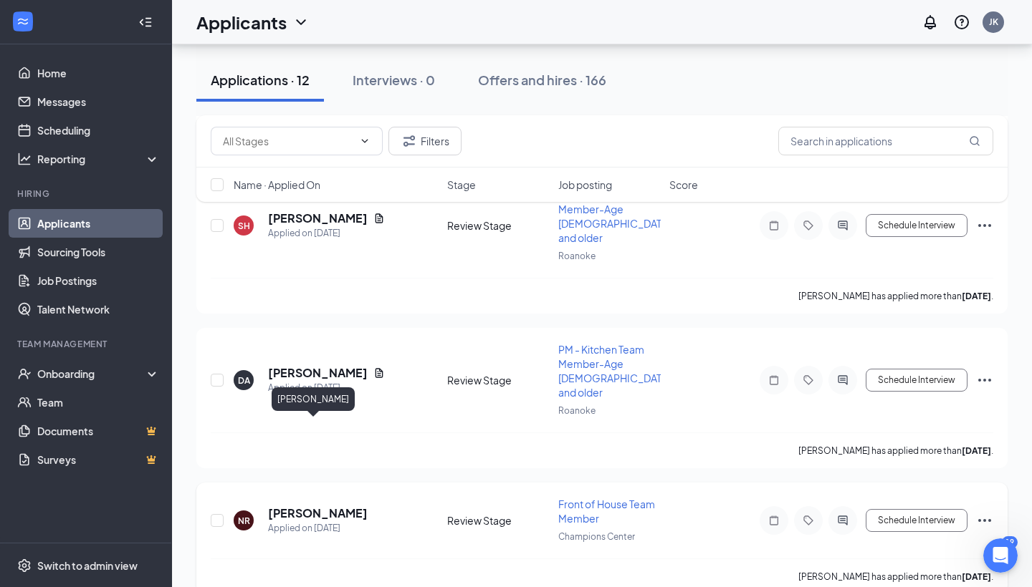
click at [305, 506] on h5 "[PERSON_NAME]" at bounding box center [318, 514] width 100 height 16
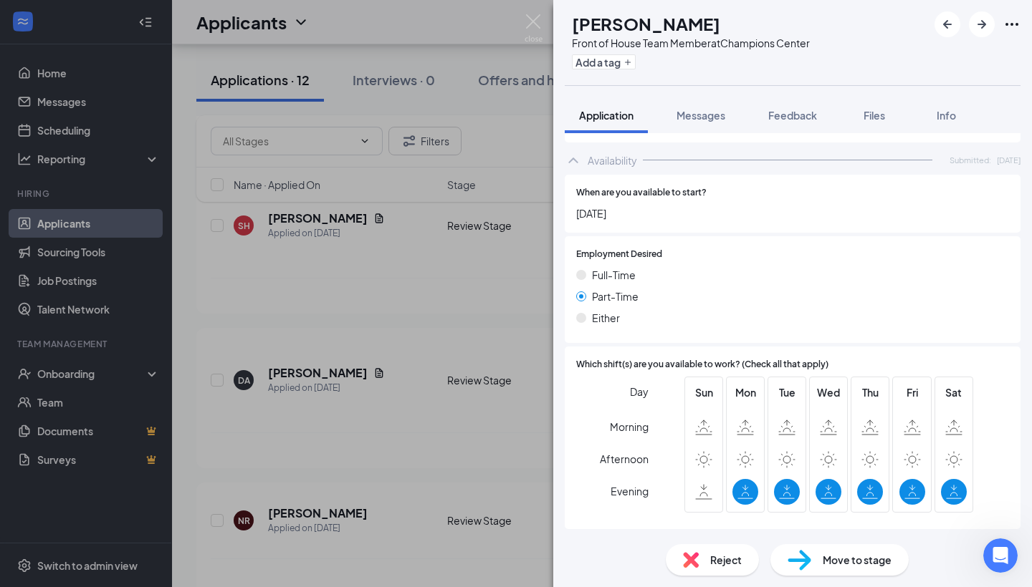
scroll to position [1950, 0]
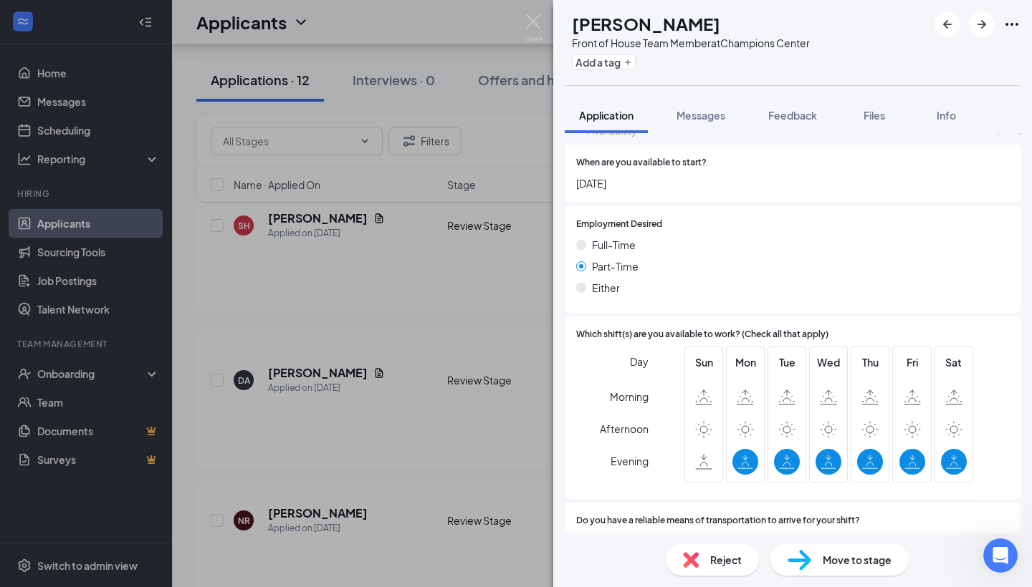
click at [696, 575] on div "Reject" at bounding box center [711, 560] width 93 height 32
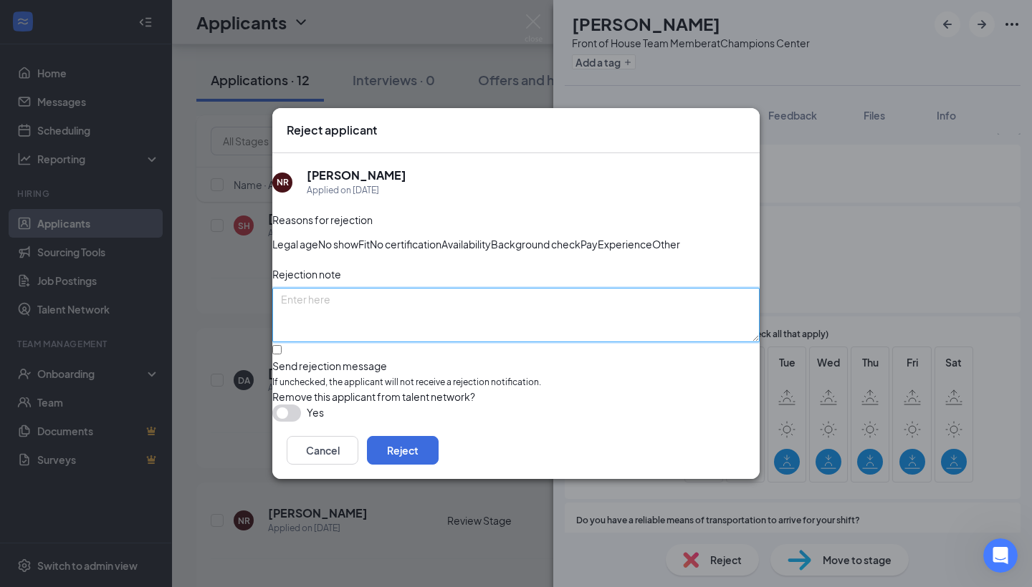
click at [459, 328] on textarea at bounding box center [515, 315] width 487 height 54
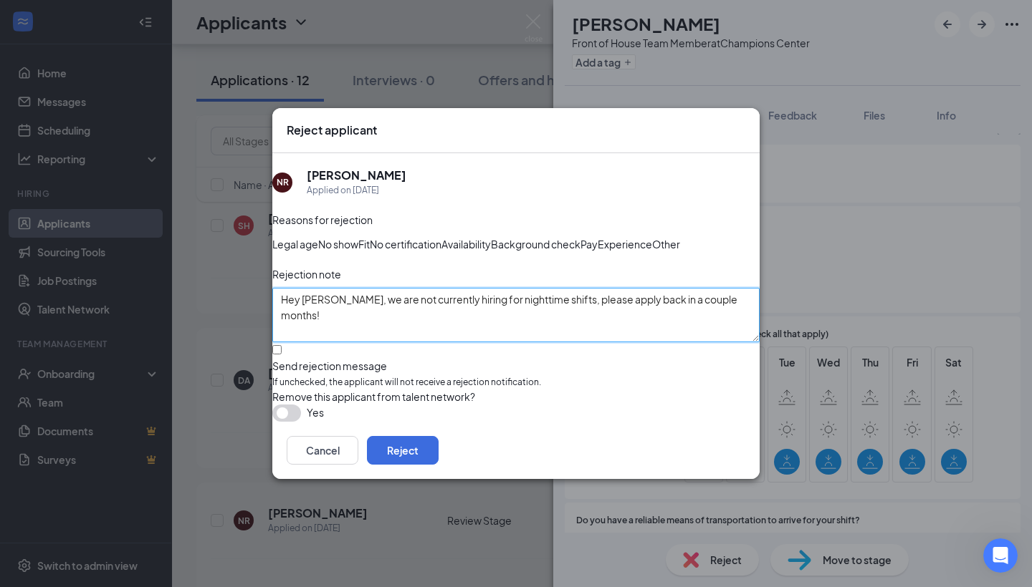
type textarea "Hey [PERSON_NAME], we are not currently hiring for nighttime shifts, please app…"
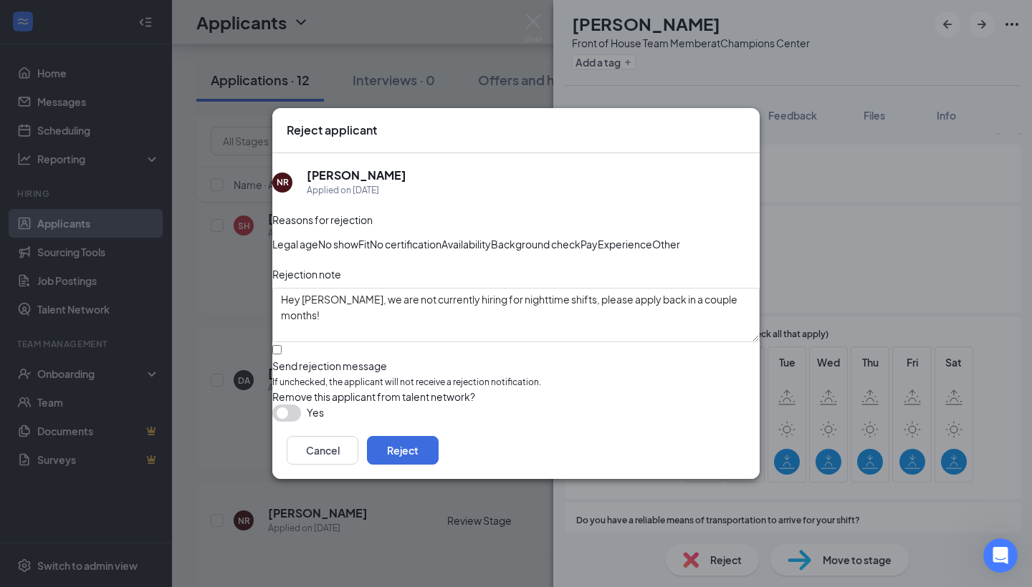
click at [298, 359] on div at bounding box center [515, 359] width 487 height 0
click at [282, 355] on input "Send rejection message If unchecked, the applicant will not receive a rejection…" at bounding box center [276, 349] width 9 height 9
checkbox input "true"
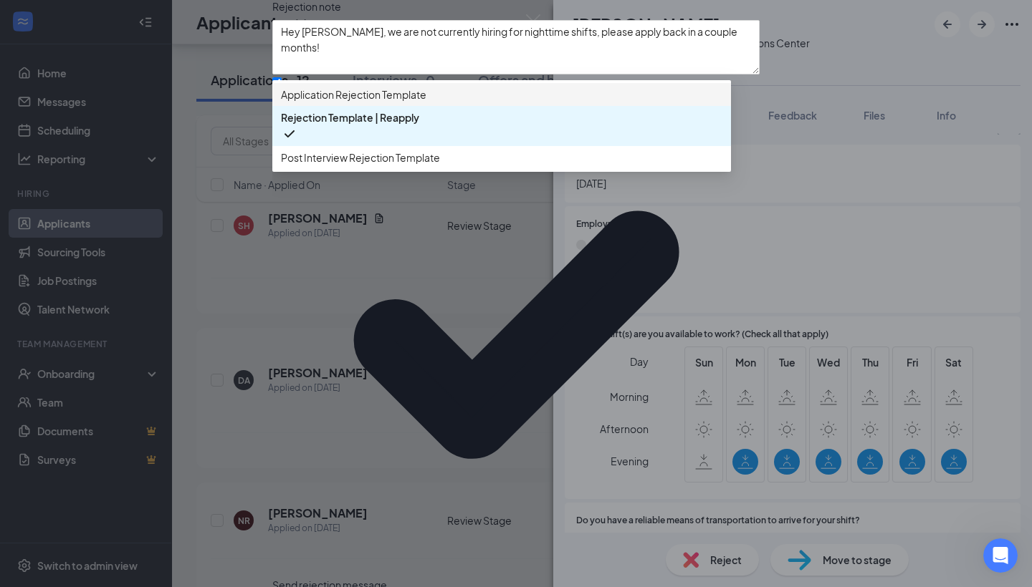
click at [349, 102] on span "Application Rejection Template" at bounding box center [353, 95] width 145 height 16
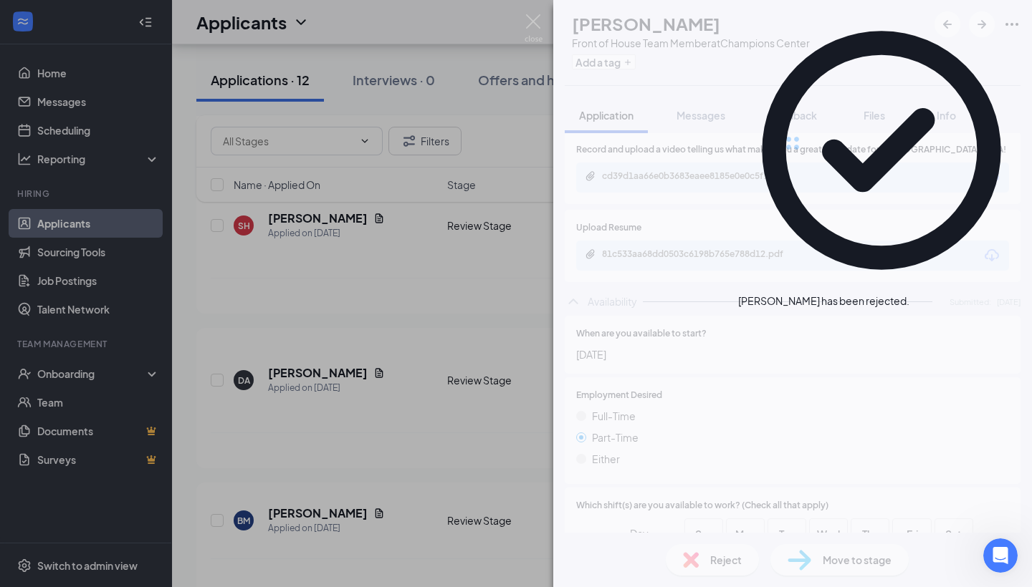
scroll to position [1180, 0]
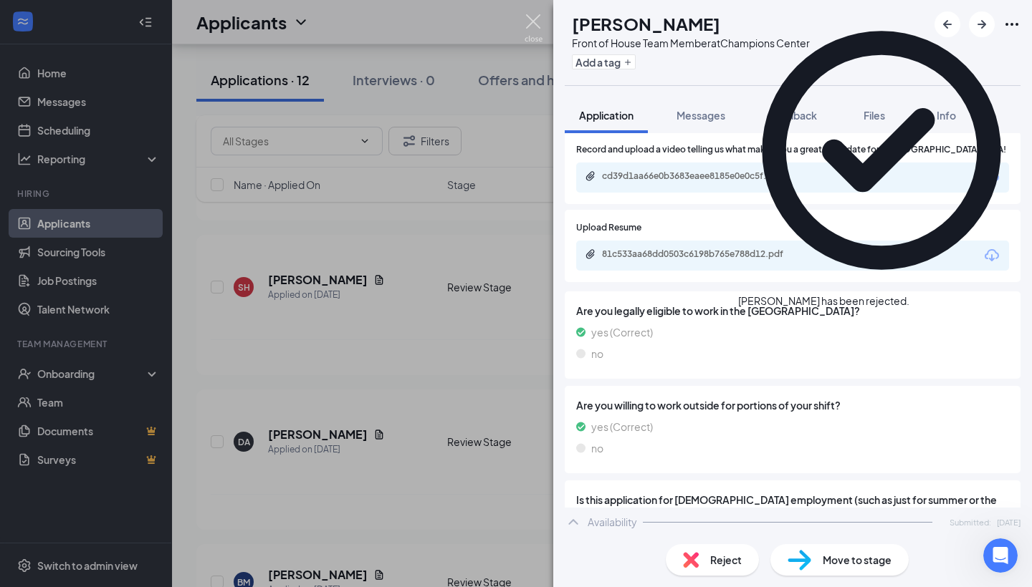
click at [530, 24] on img at bounding box center [533, 28] width 18 height 28
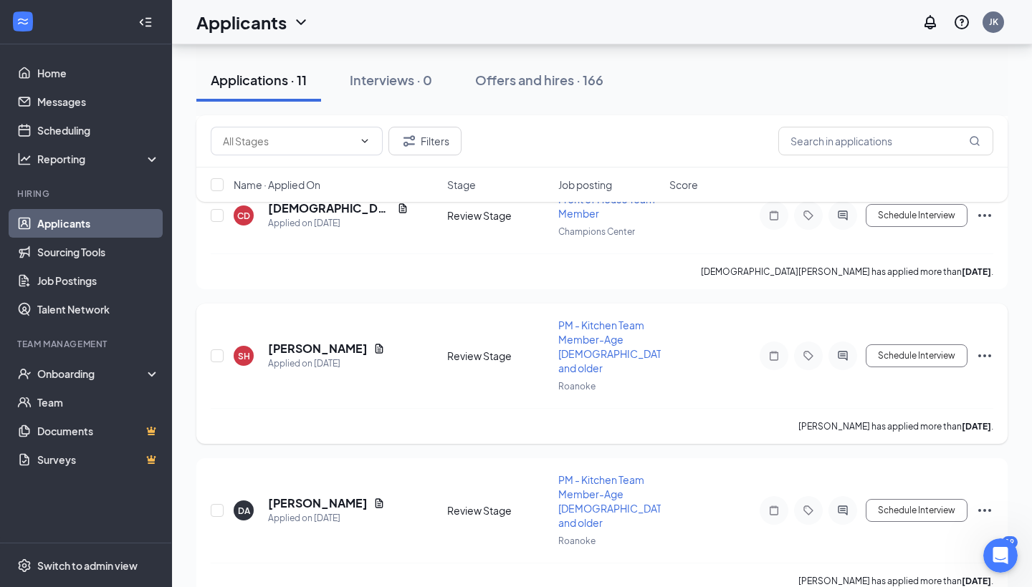
scroll to position [1090, 0]
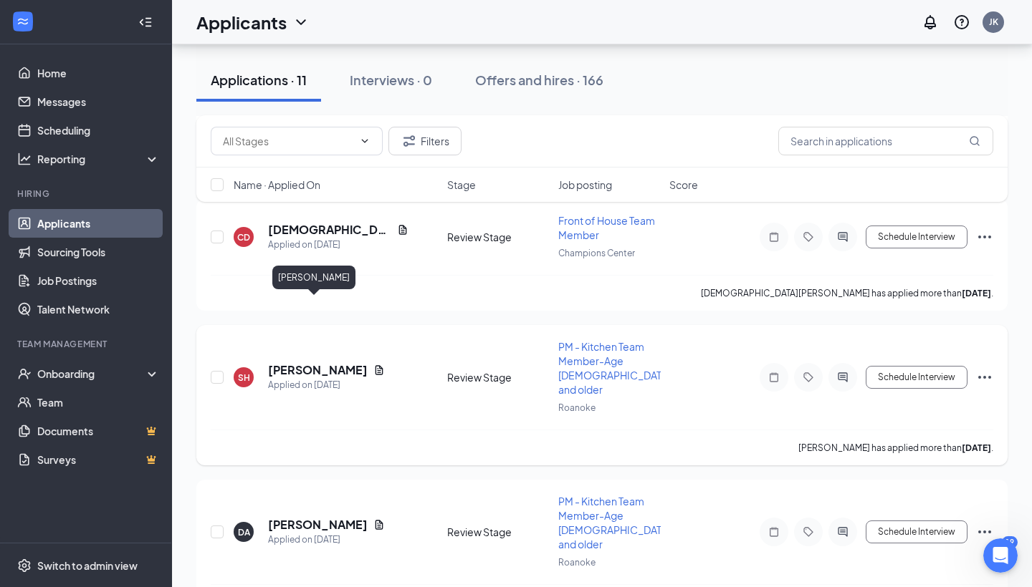
click at [315, 362] on h5 "[PERSON_NAME]" at bounding box center [318, 370] width 100 height 16
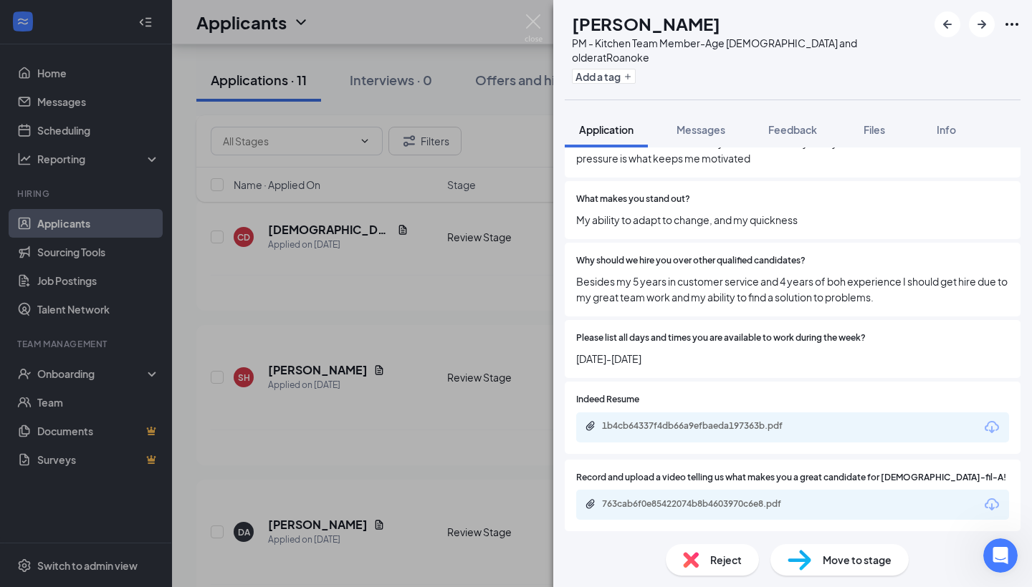
scroll to position [1369, 0]
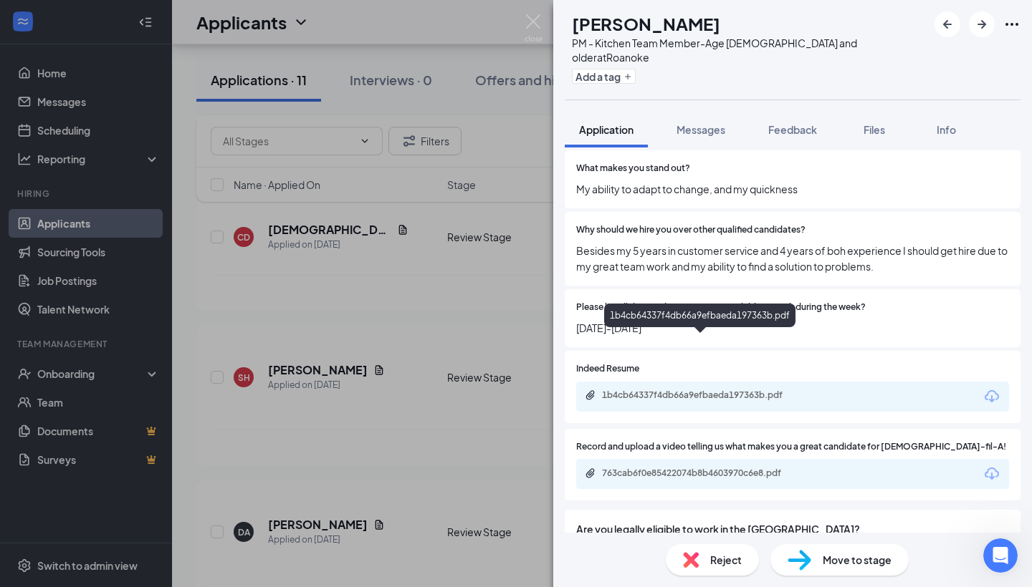
click at [638, 390] on div "1b4cb64337f4db66a9efbaeda197363b.pdf" at bounding box center [702, 395] width 201 height 11
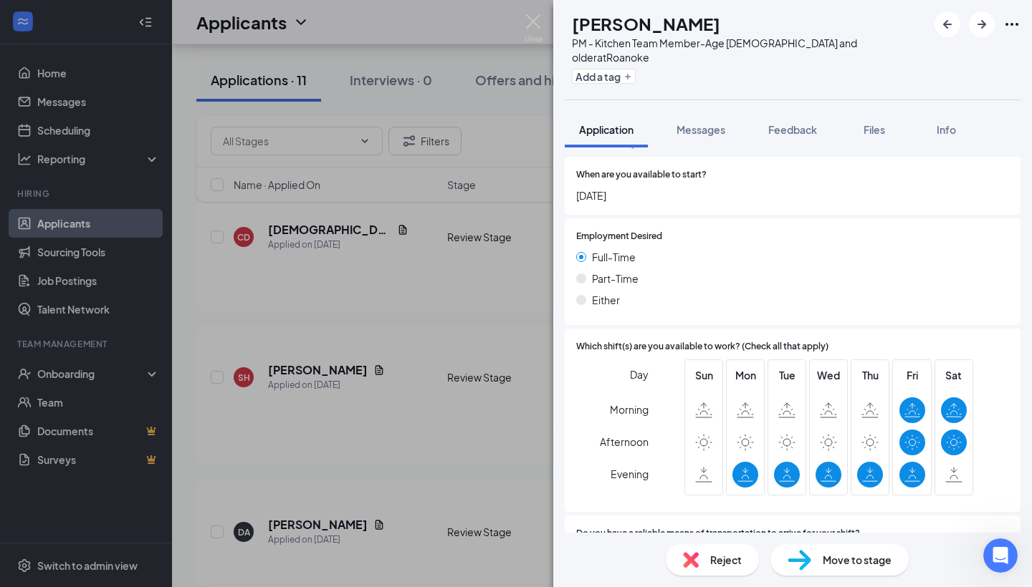
scroll to position [2046, 0]
click at [529, 19] on img at bounding box center [533, 28] width 18 height 28
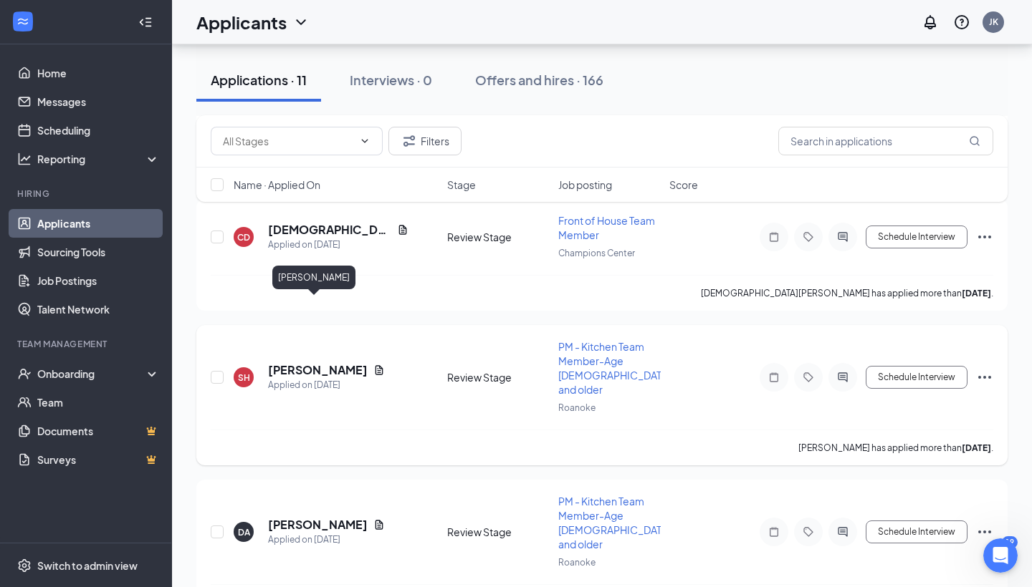
click at [326, 362] on h5 "[PERSON_NAME]" at bounding box center [318, 370] width 100 height 16
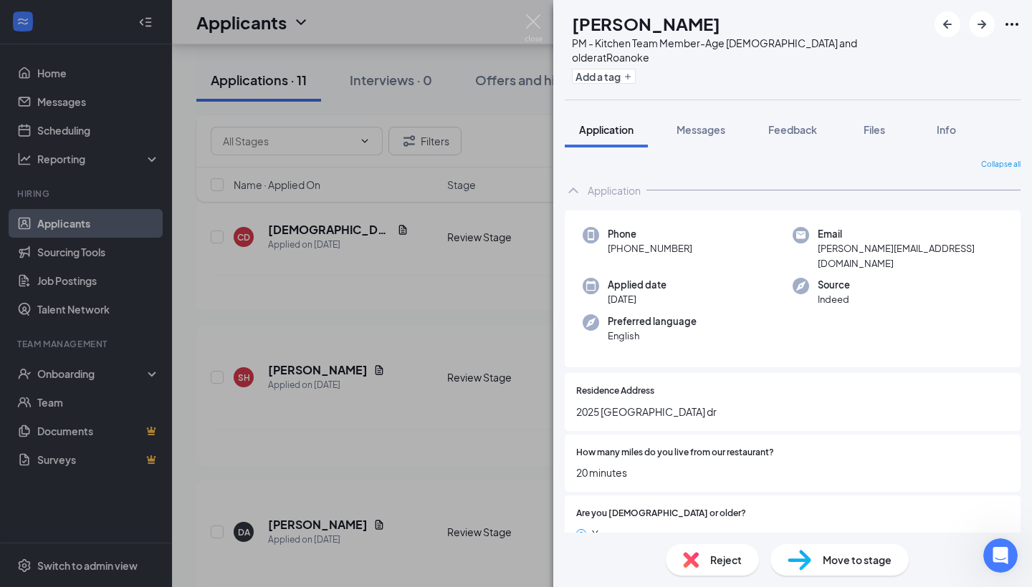
click at [703, 564] on div "Reject" at bounding box center [711, 560] width 93 height 32
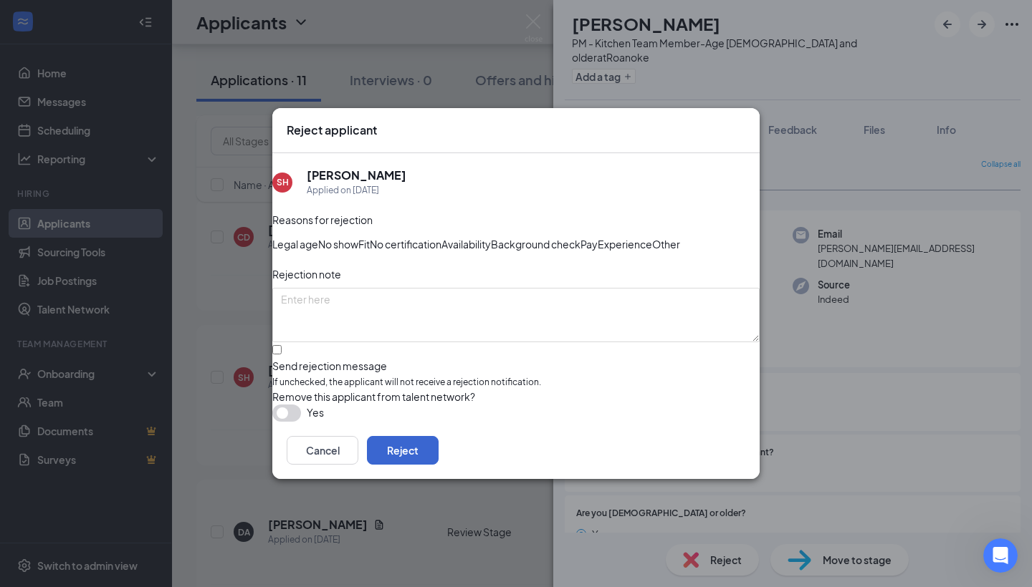
click at [438, 465] on button "Reject" at bounding box center [403, 450] width 72 height 29
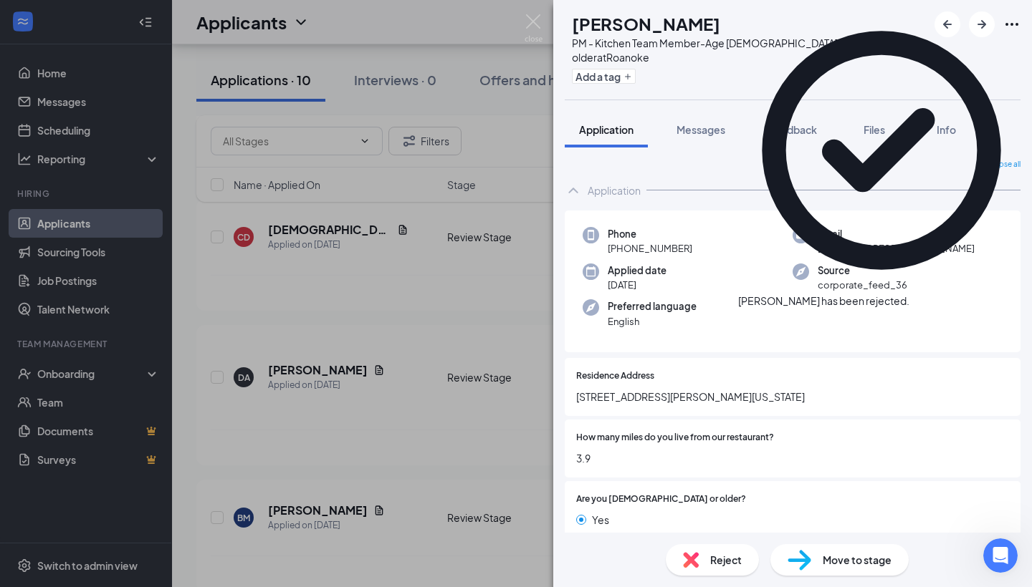
click at [900, 64] on div "DA [PERSON_NAME] PM - Kitchen Team Member-Age [DEMOGRAPHIC_DATA] and older at R…" at bounding box center [792, 50] width 479 height 100
click at [909, 294] on icon "Cross" at bounding box center [909, 294] width 0 height 0
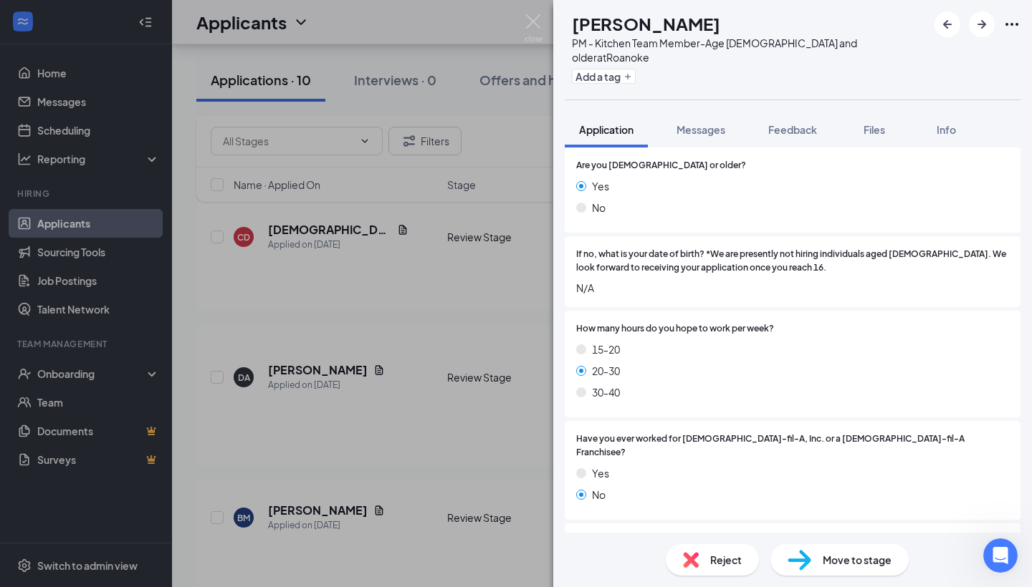
scroll to position [344, 0]
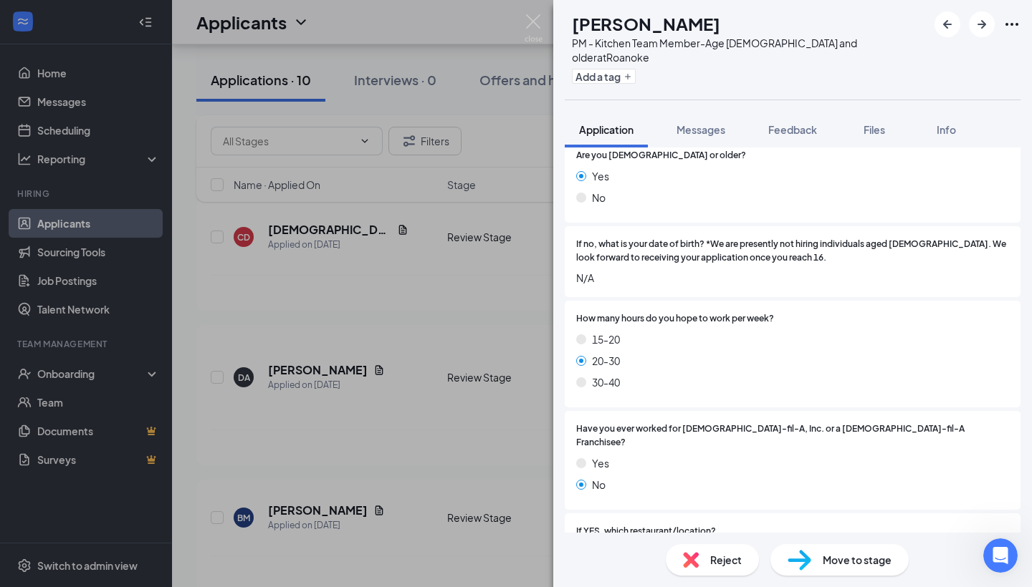
click at [443, 284] on div "DA [PERSON_NAME] PM - Kitchen Team Member-Age [DEMOGRAPHIC_DATA] and older at R…" at bounding box center [516, 293] width 1032 height 587
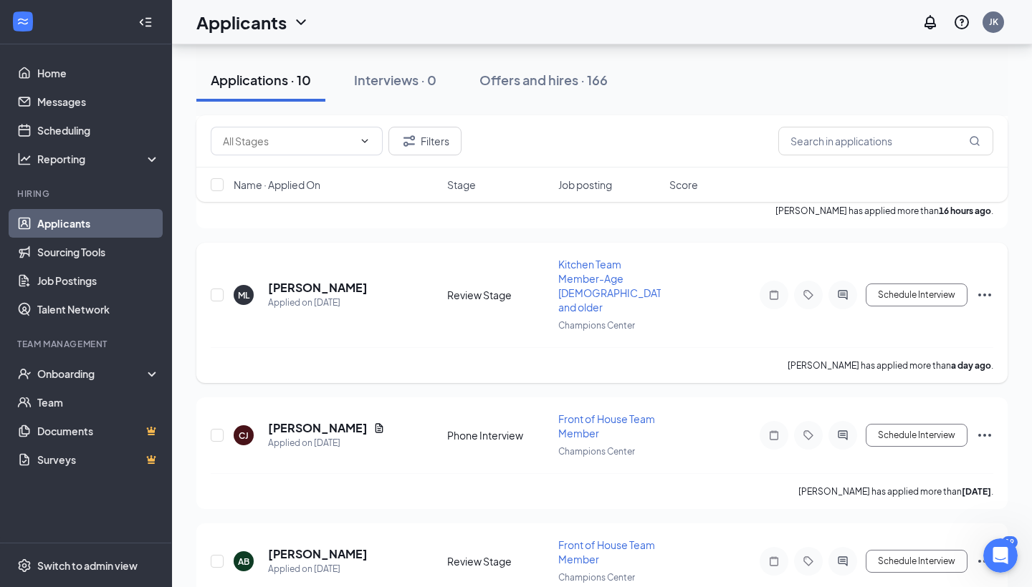
scroll to position [218, 0]
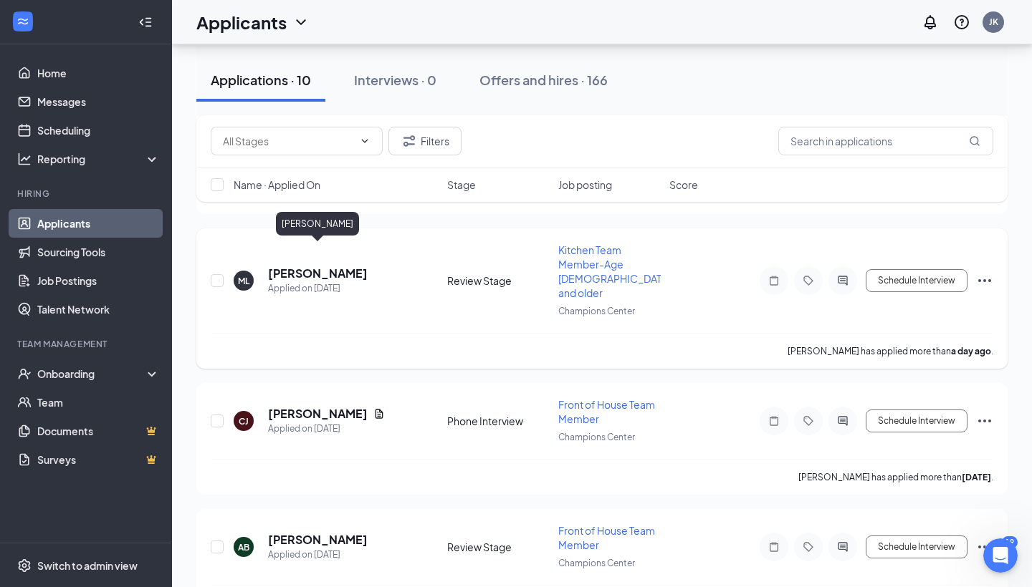
click at [298, 266] on h5 "[PERSON_NAME]" at bounding box center [318, 274] width 100 height 16
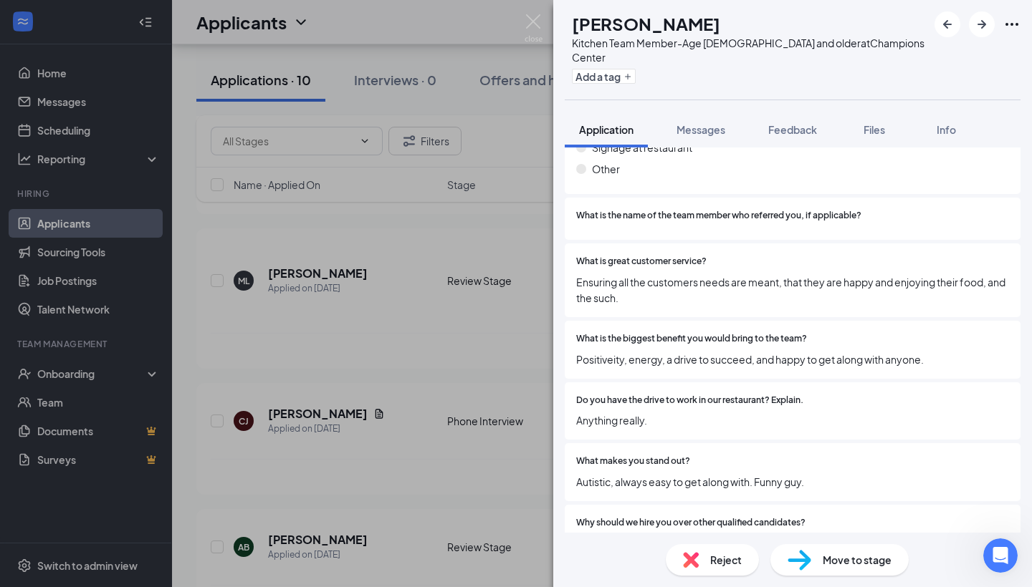
scroll to position [1452, 0]
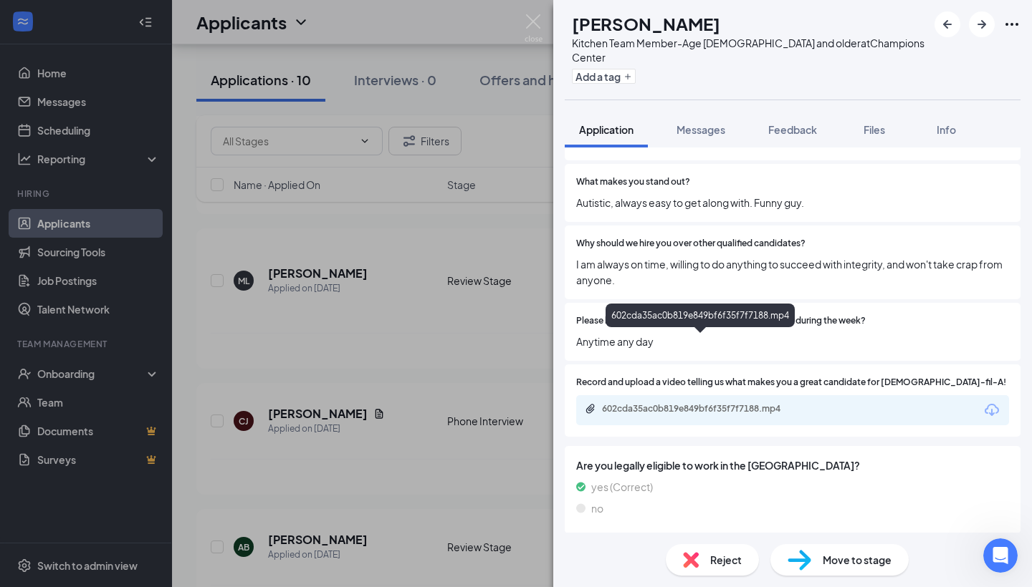
click at [708, 403] on div "602cda35ac0b819e849bf6f35f7f7188.mp4" at bounding box center [702, 408] width 201 height 11
click at [683, 403] on div "602cda35ac0b819e849bf6f35f7f7188.mp4" at bounding box center [701, 410] width 232 height 14
click at [706, 403] on div "602cda35ac0b819e849bf6f35f7f7188.mp4" at bounding box center [702, 408] width 201 height 11
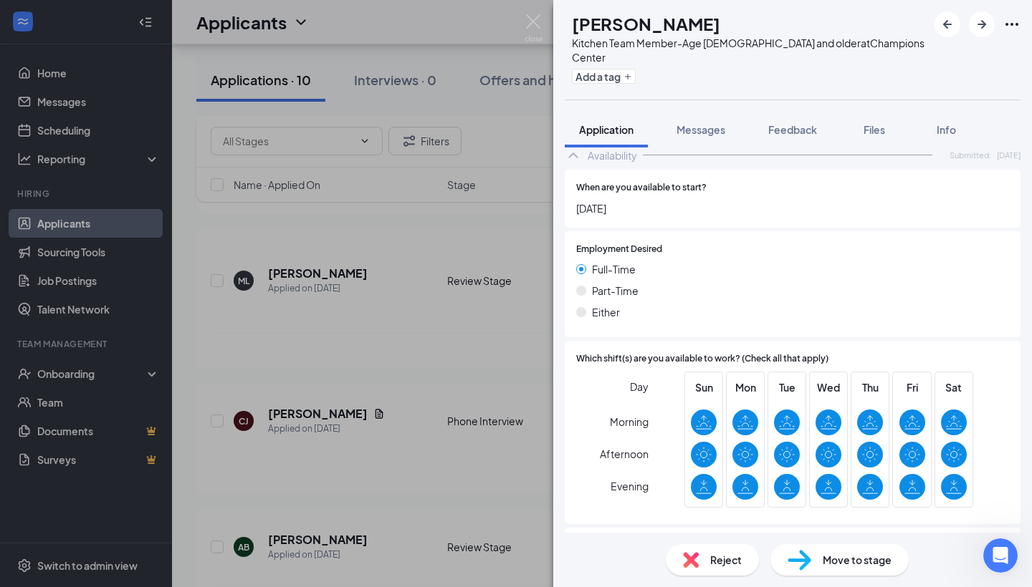
scroll to position [2052, 0]
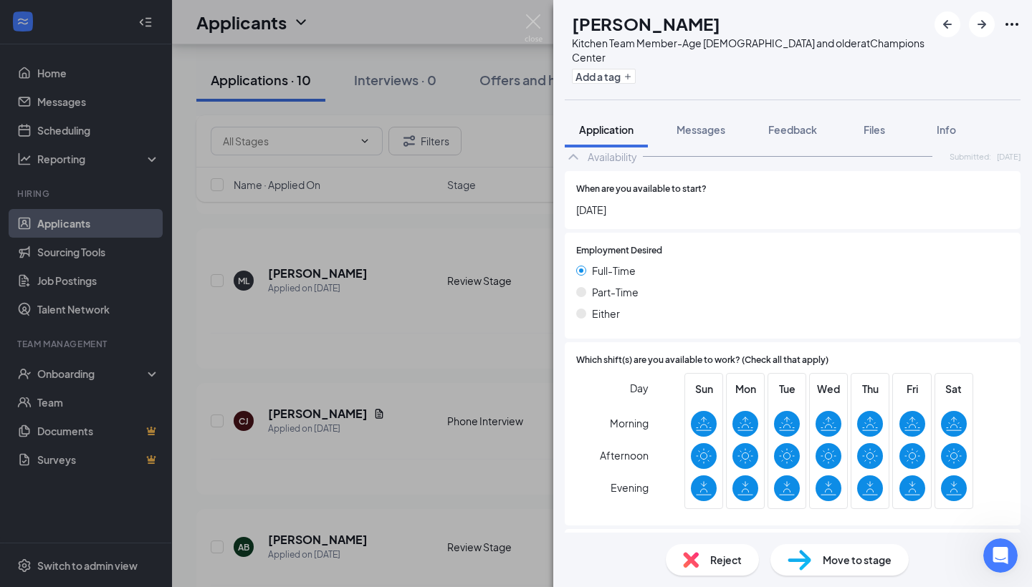
click at [713, 560] on span "Reject" at bounding box center [726, 560] width 32 height 16
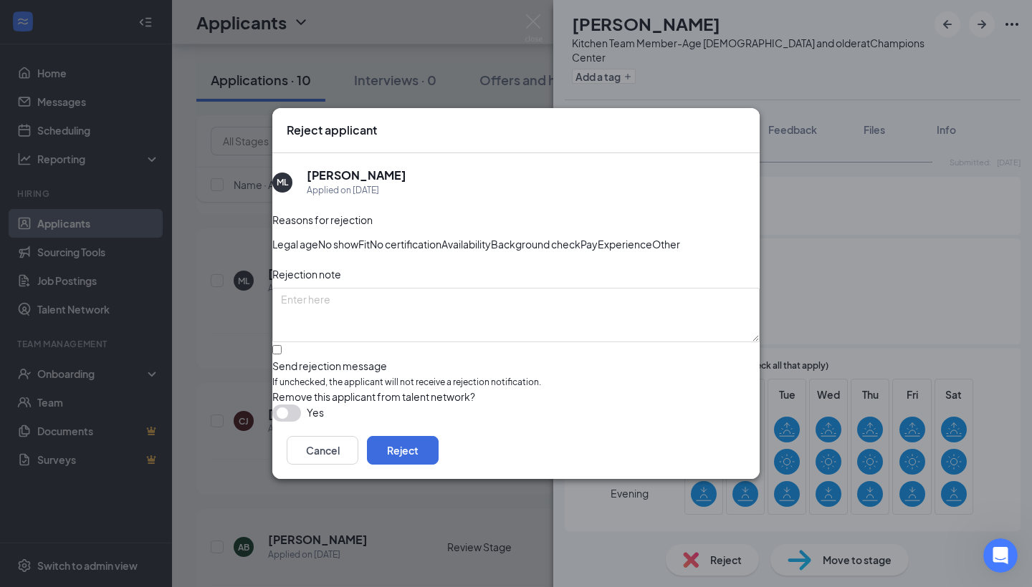
click at [297, 359] on div at bounding box center [515, 359] width 487 height 0
click at [282, 355] on input "Send rejection message If unchecked, the applicant will not receive a rejection…" at bounding box center [276, 349] width 9 height 9
checkbox input "true"
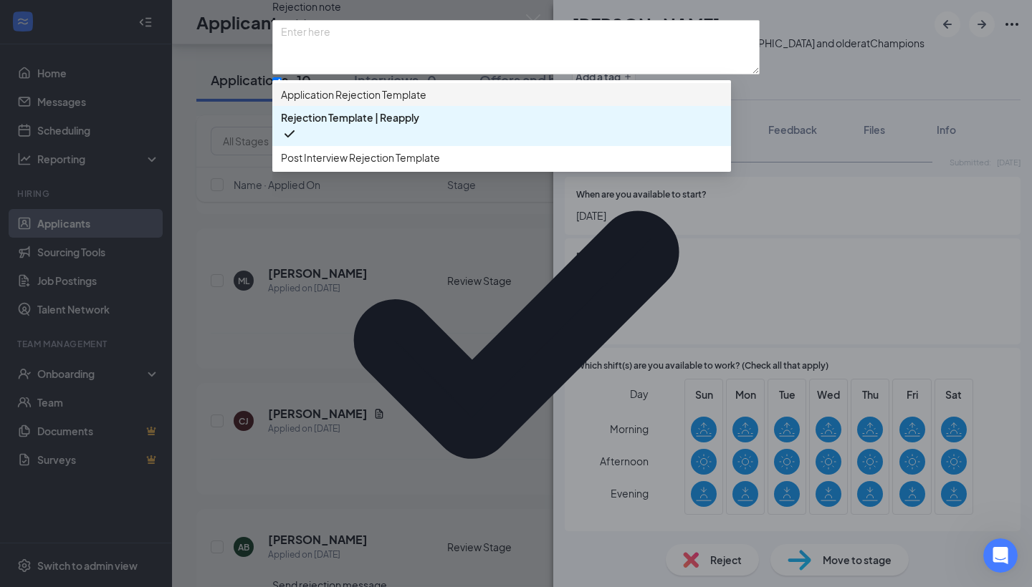
click at [355, 102] on span "Application Rejection Template" at bounding box center [353, 95] width 145 height 16
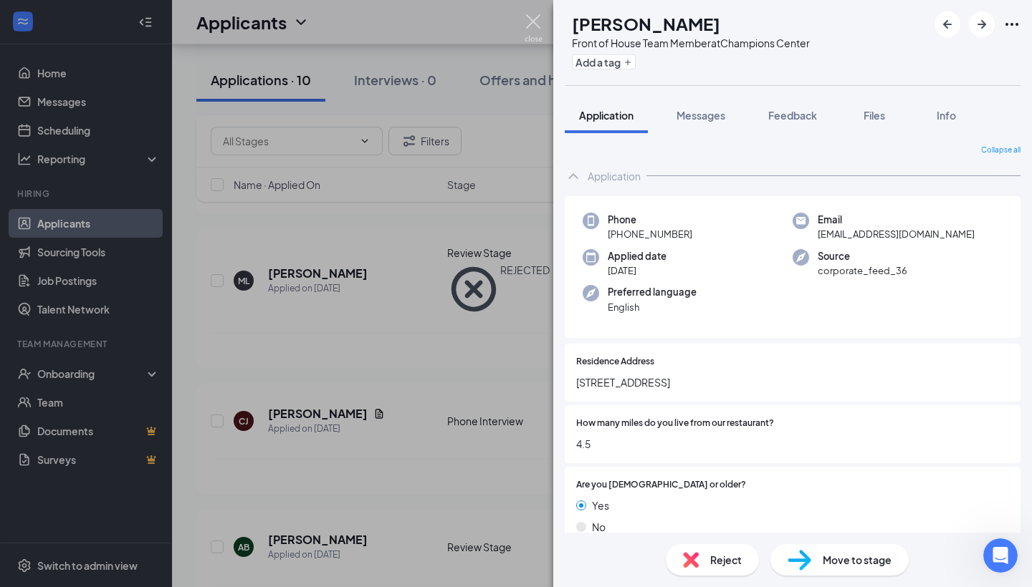
click at [537, 27] on img at bounding box center [533, 28] width 18 height 28
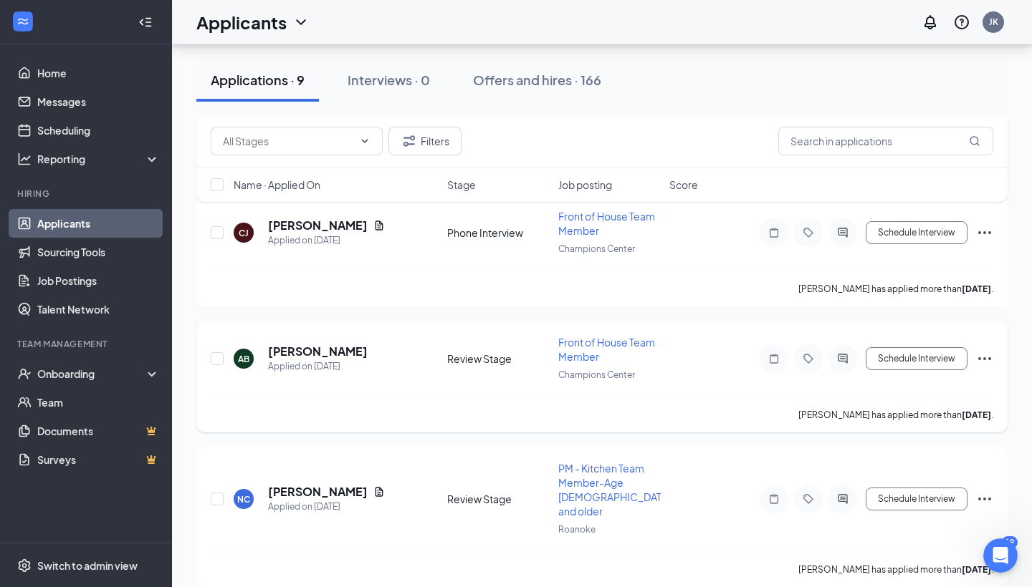
scroll to position [254, 0]
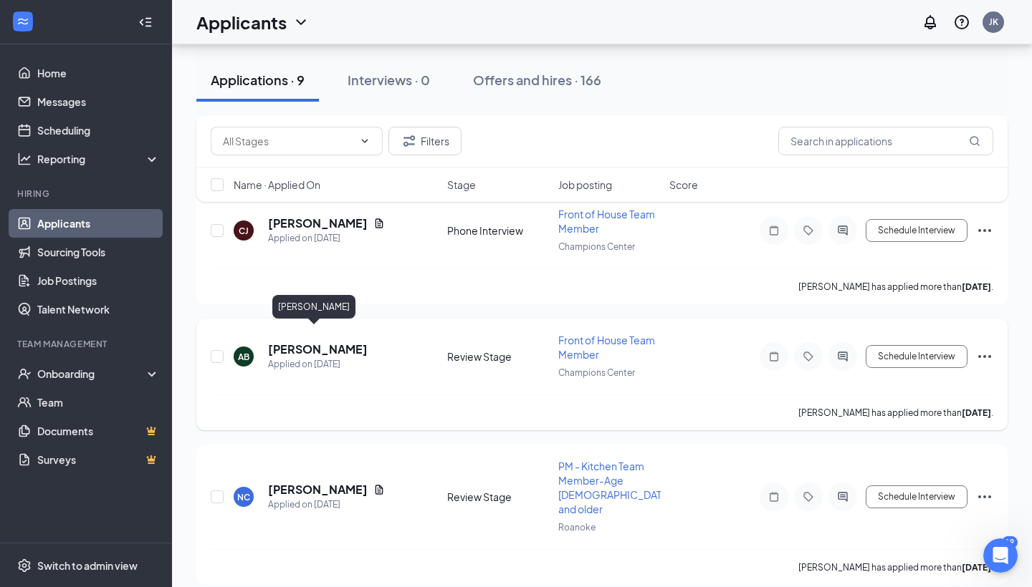
click at [292, 342] on h5 "[PERSON_NAME]" at bounding box center [318, 350] width 100 height 16
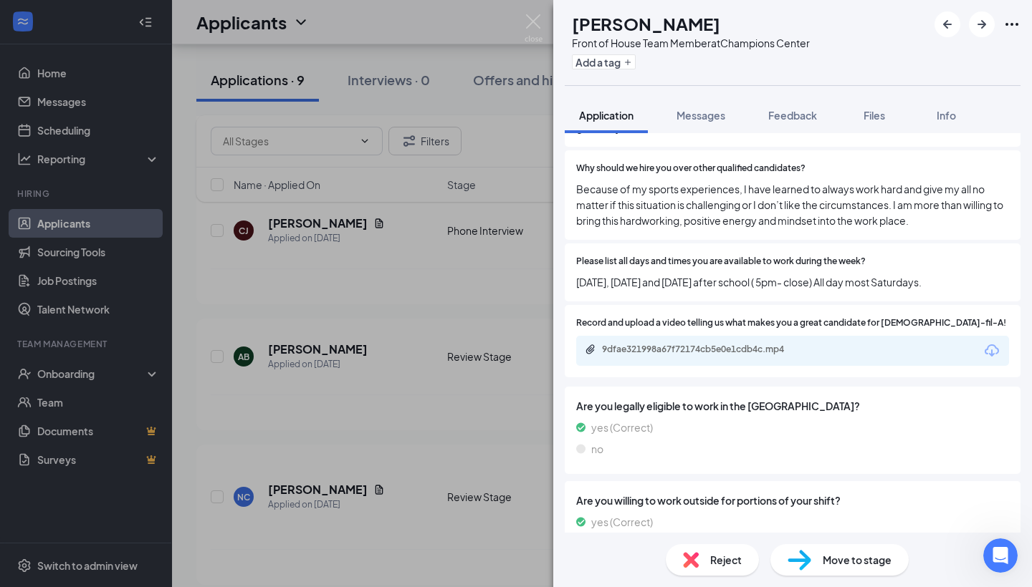
scroll to position [1633, 0]
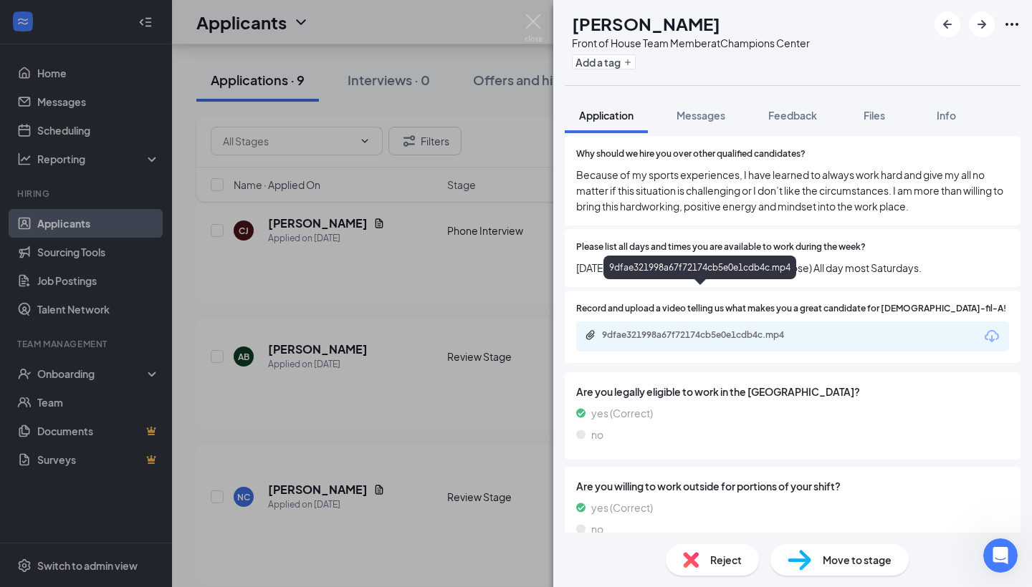
click at [754, 330] on div "9dfae321998a67f72174cb5e0e1cdb4c.mp4" at bounding box center [702, 335] width 201 height 11
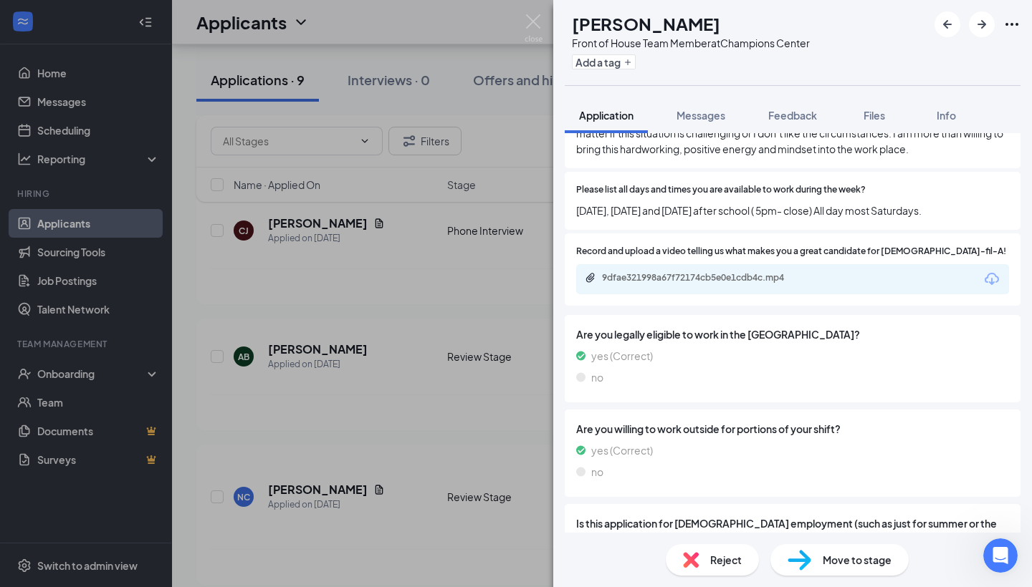
scroll to position [1692, 0]
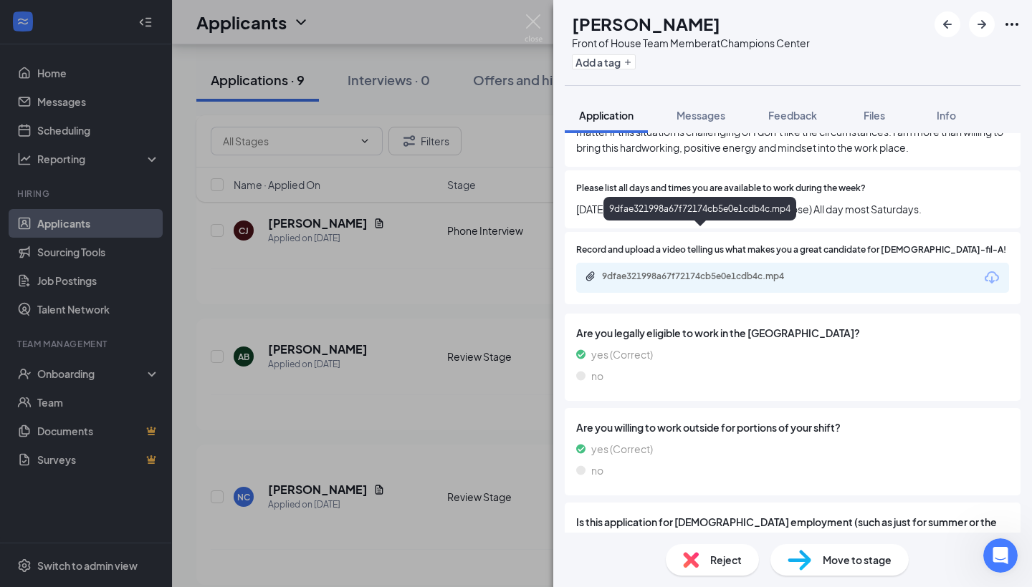
click at [697, 271] on div "9dfae321998a67f72174cb5e0e1cdb4c.mp4" at bounding box center [702, 276] width 201 height 11
click at [538, 24] on img at bounding box center [533, 28] width 18 height 28
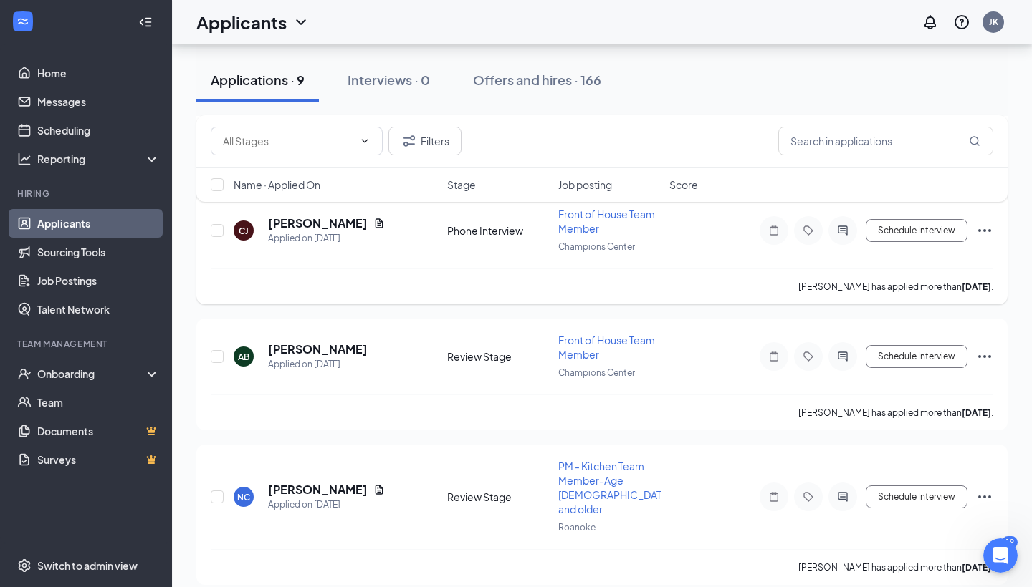
click at [710, 288] on div "[PERSON_NAME] has applied more than [DATE] ." at bounding box center [602, 287] width 782 height 36
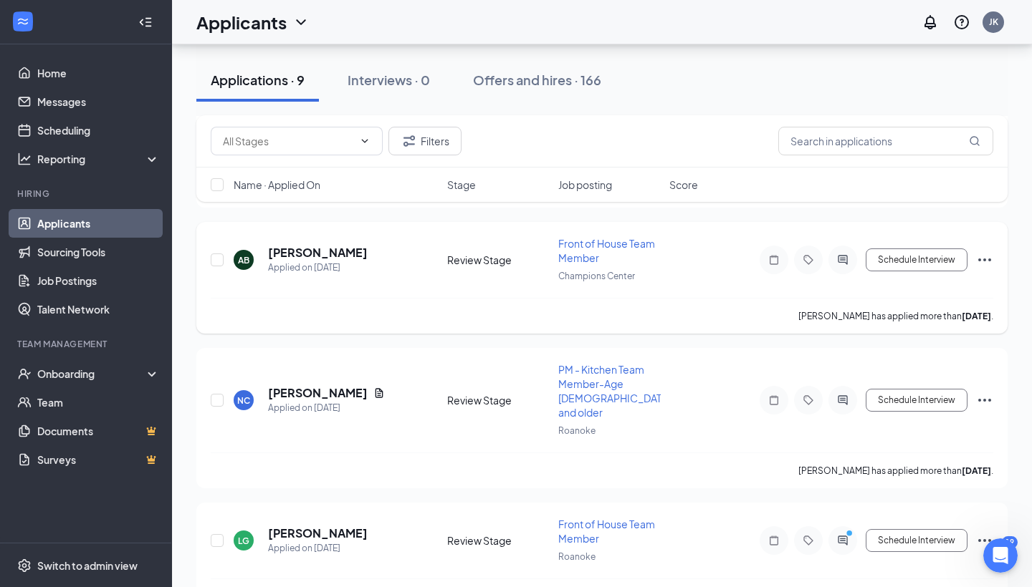
scroll to position [351, 0]
click at [295, 385] on h5 "[PERSON_NAME]" at bounding box center [318, 393] width 100 height 16
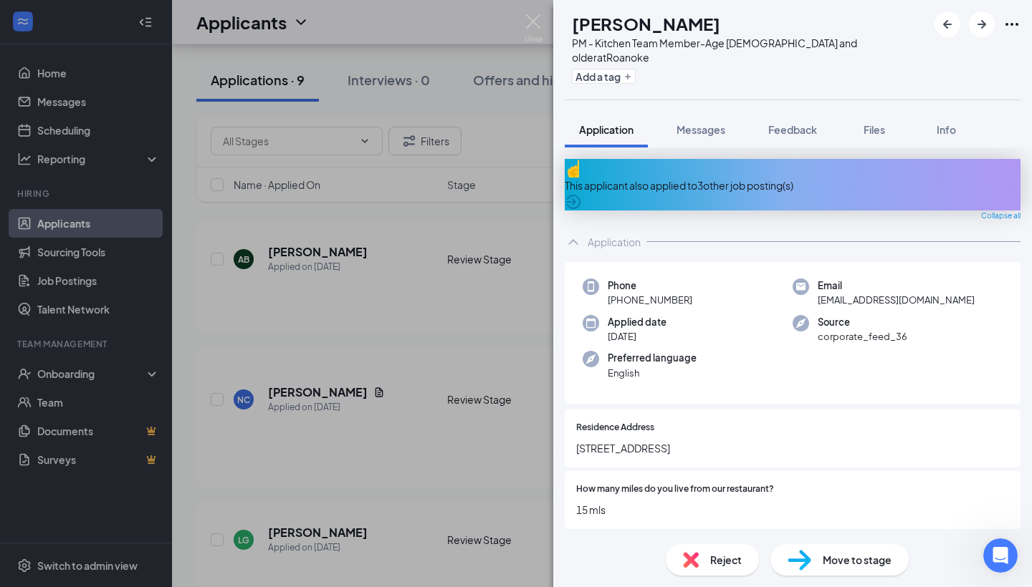
click at [726, 568] on div "Reject" at bounding box center [711, 560] width 93 height 32
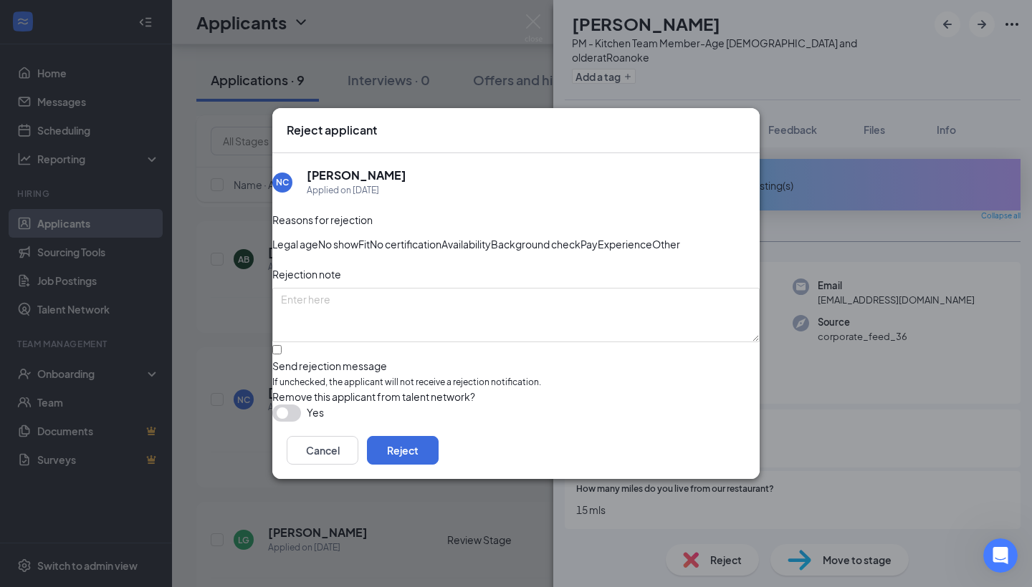
click at [282, 355] on input "Send rejection message If unchecked, the applicant will not receive a rejection…" at bounding box center [276, 349] width 9 height 9
checkbox input "true"
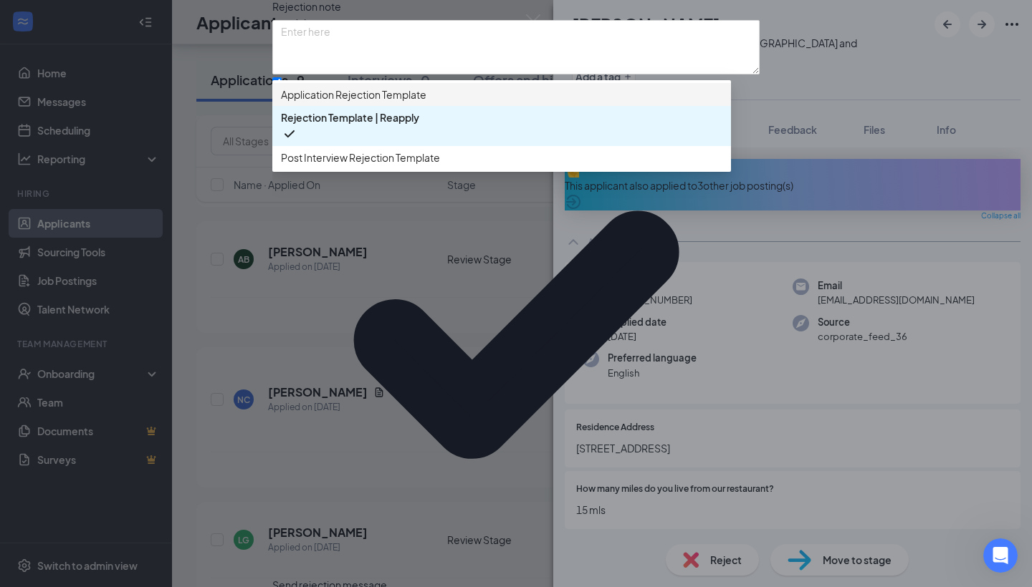
click at [408, 102] on span "Application Rejection Template" at bounding box center [353, 95] width 145 height 16
